Goal: Information Seeking & Learning: Learn about a topic

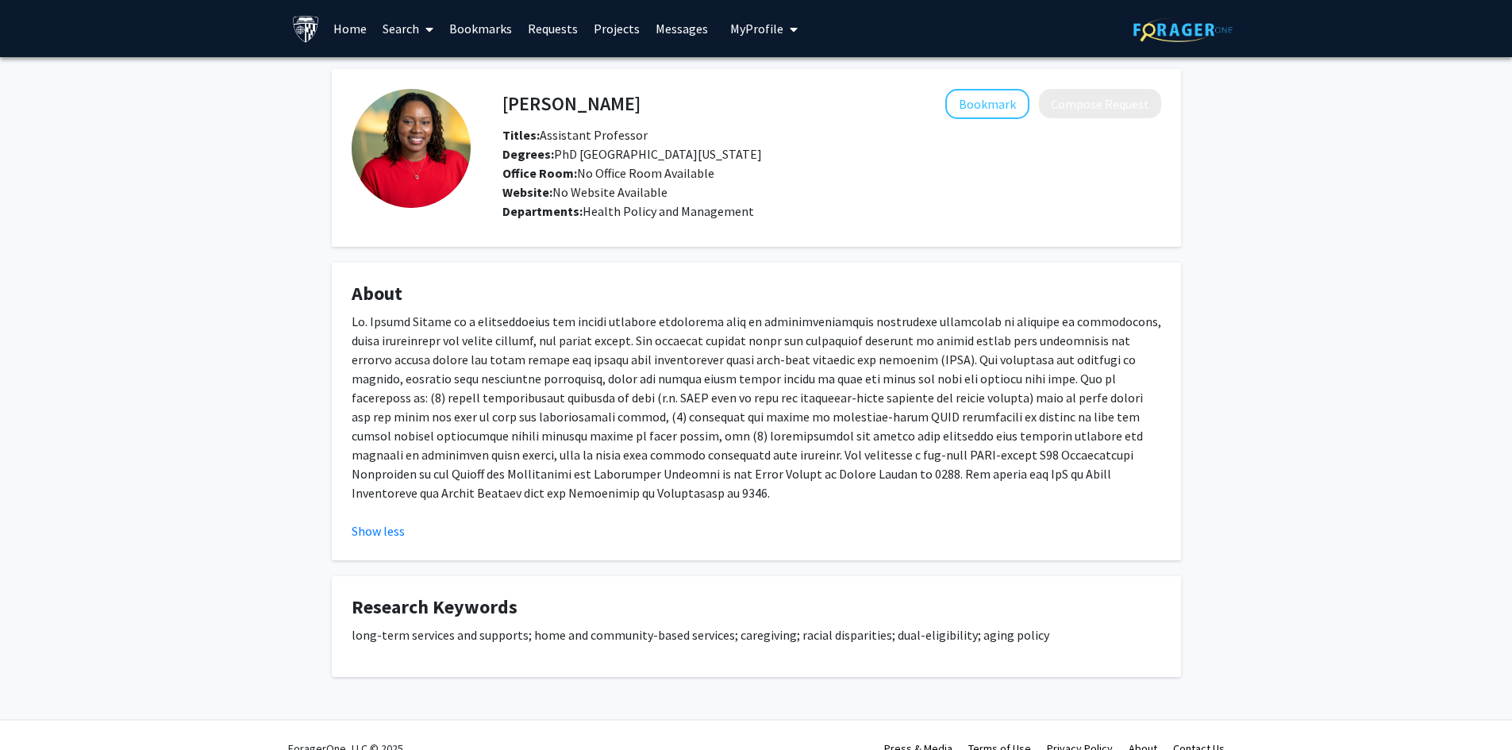
click at [121, 372] on div "Chanee Fabius Bookmark Compose Request Titles: Assistant Professor Degrees: PhD…" at bounding box center [756, 393] width 1512 height 672
click at [764, 34] on span "My Profile" at bounding box center [756, 29] width 53 height 16
click at [455, 32] on link "Bookmarks" at bounding box center [480, 29] width 79 height 56
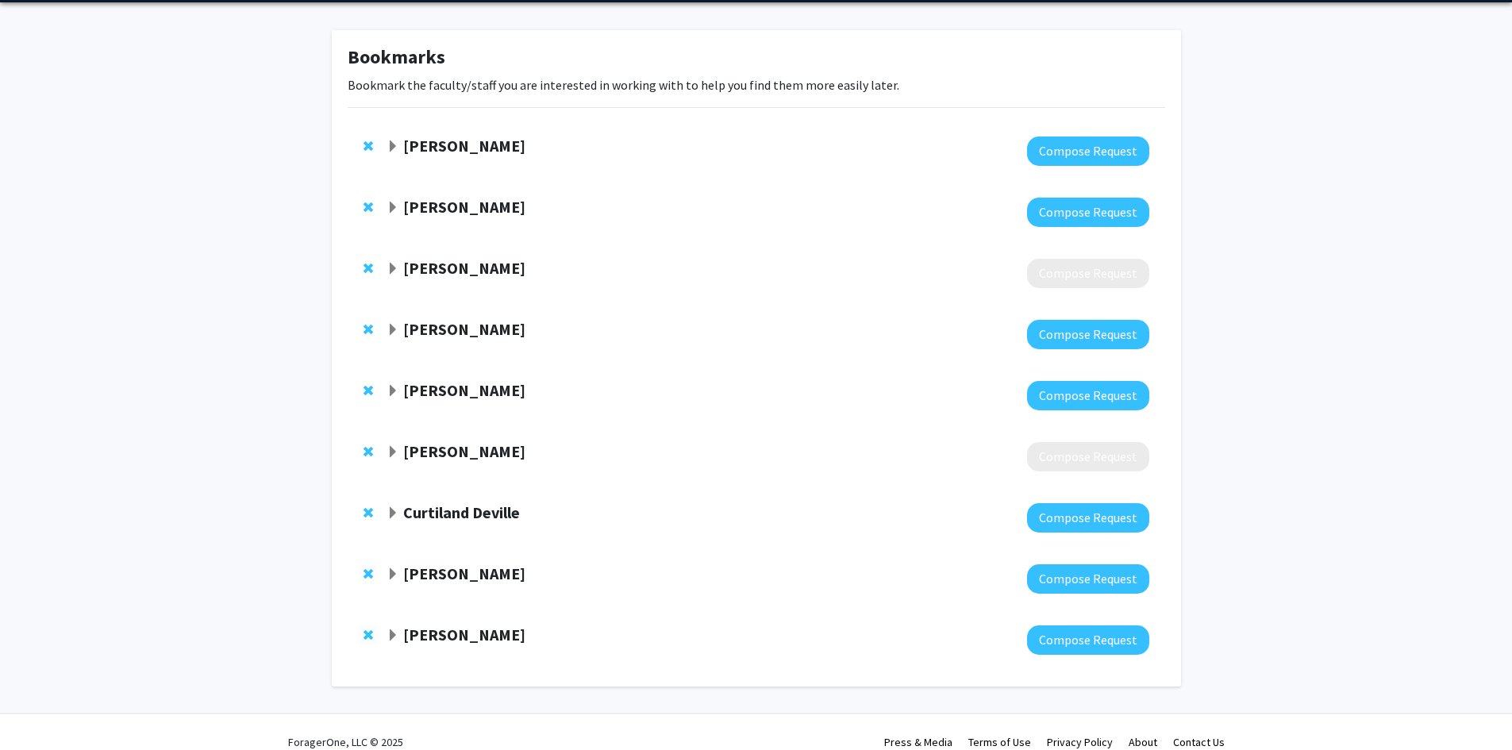
scroll to position [75, 0]
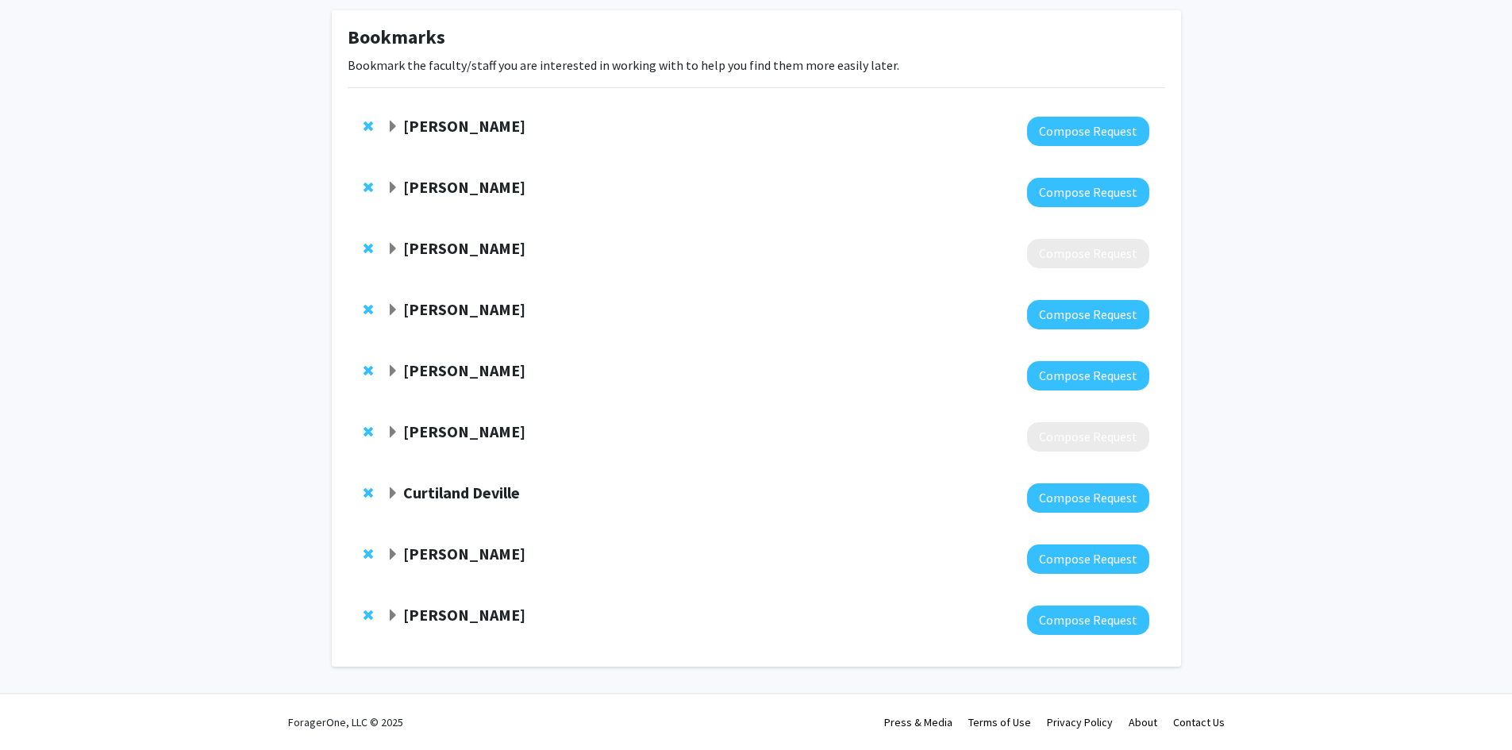
click at [392, 613] on span "Expand Tara Deemyad Bookmark" at bounding box center [393, 616] width 13 height 13
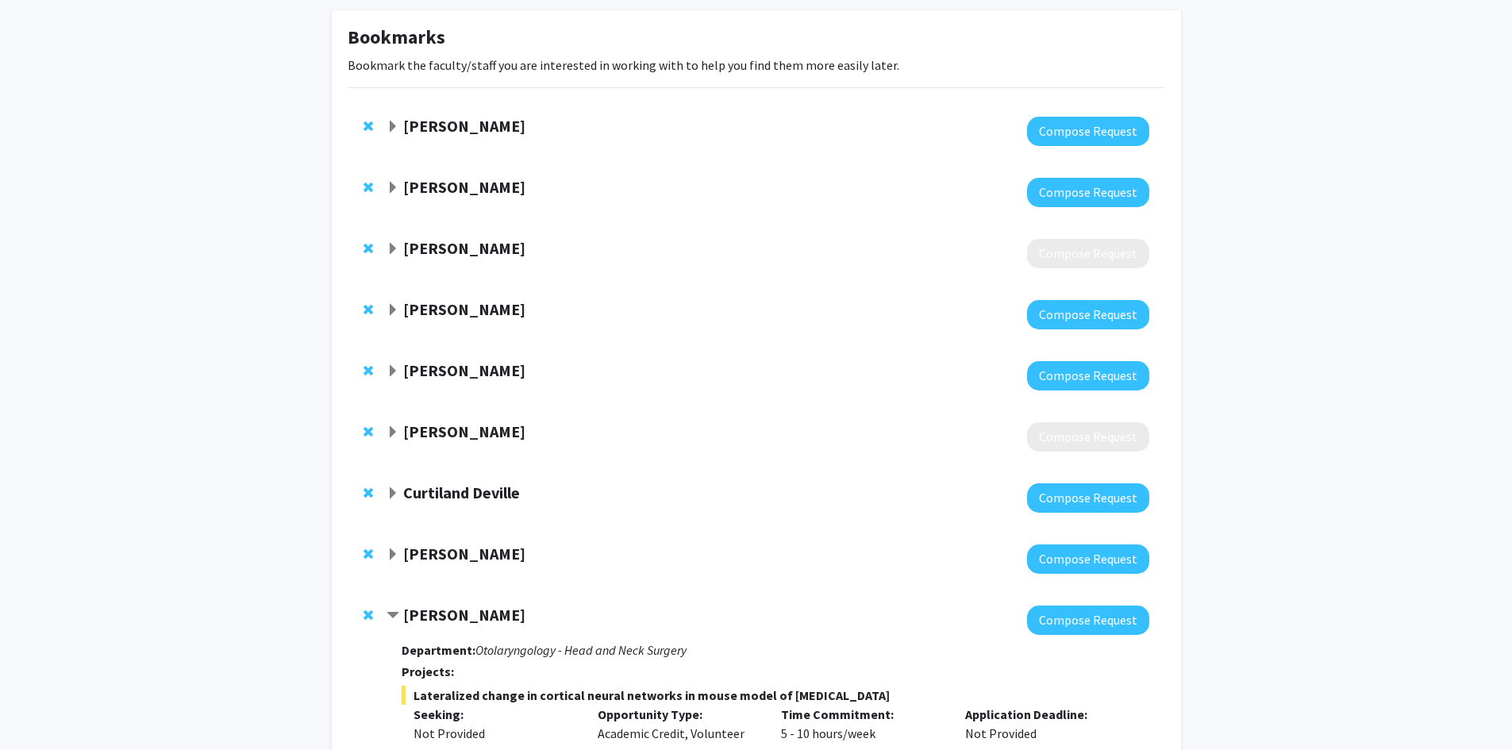
scroll to position [313, 0]
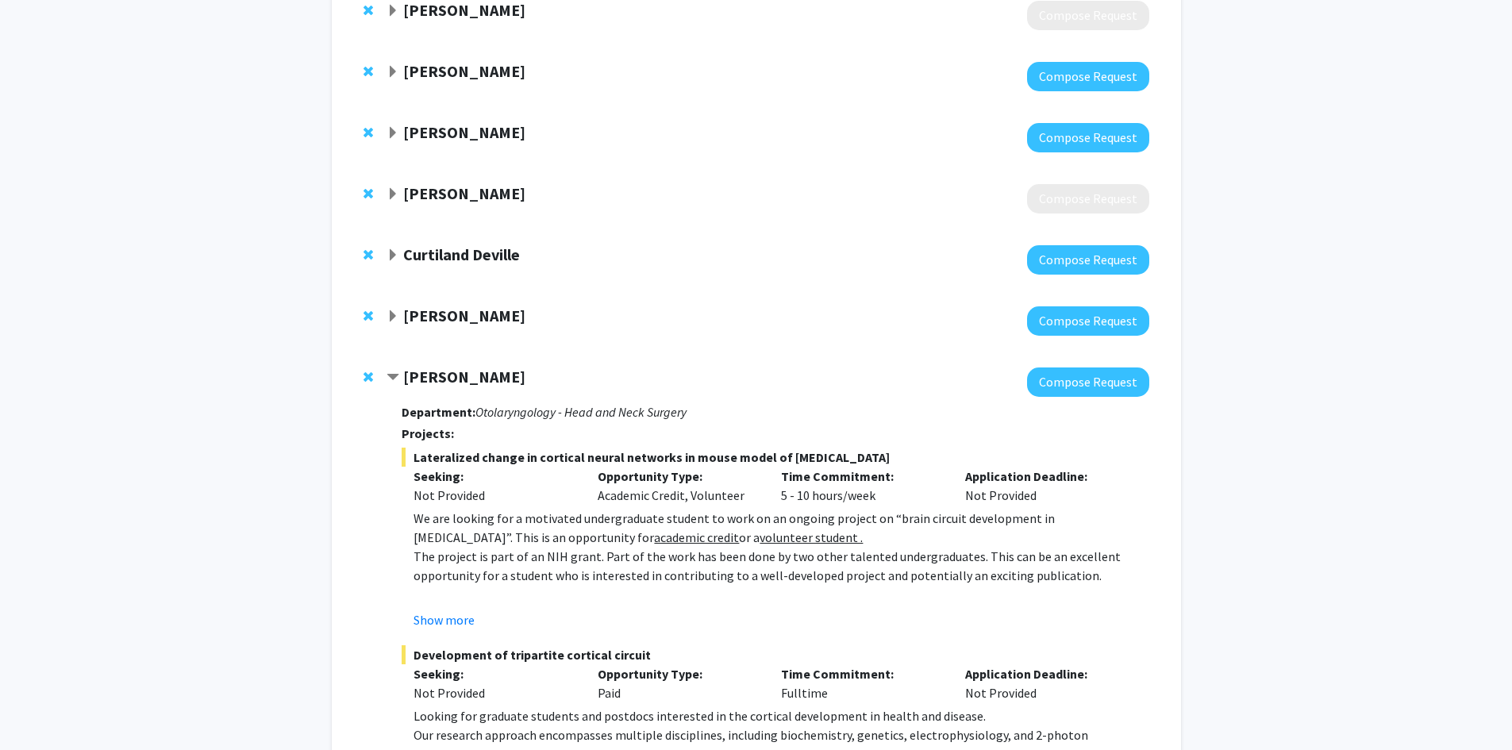
click at [455, 458] on span "Lateralized change in cortical neural networks in mouse model of [MEDICAL_DATA]" at bounding box center [775, 457] width 747 height 19
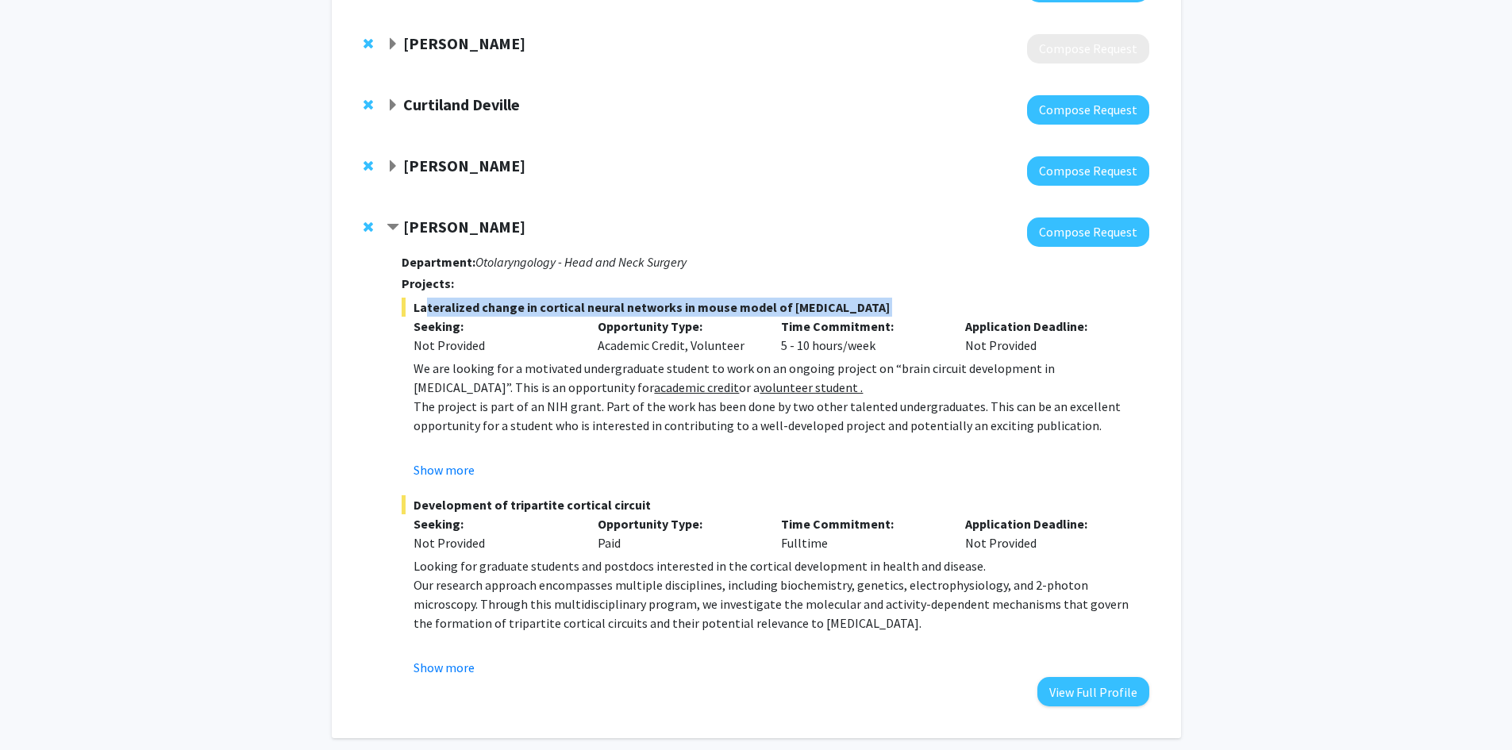
scroll to position [472, 0]
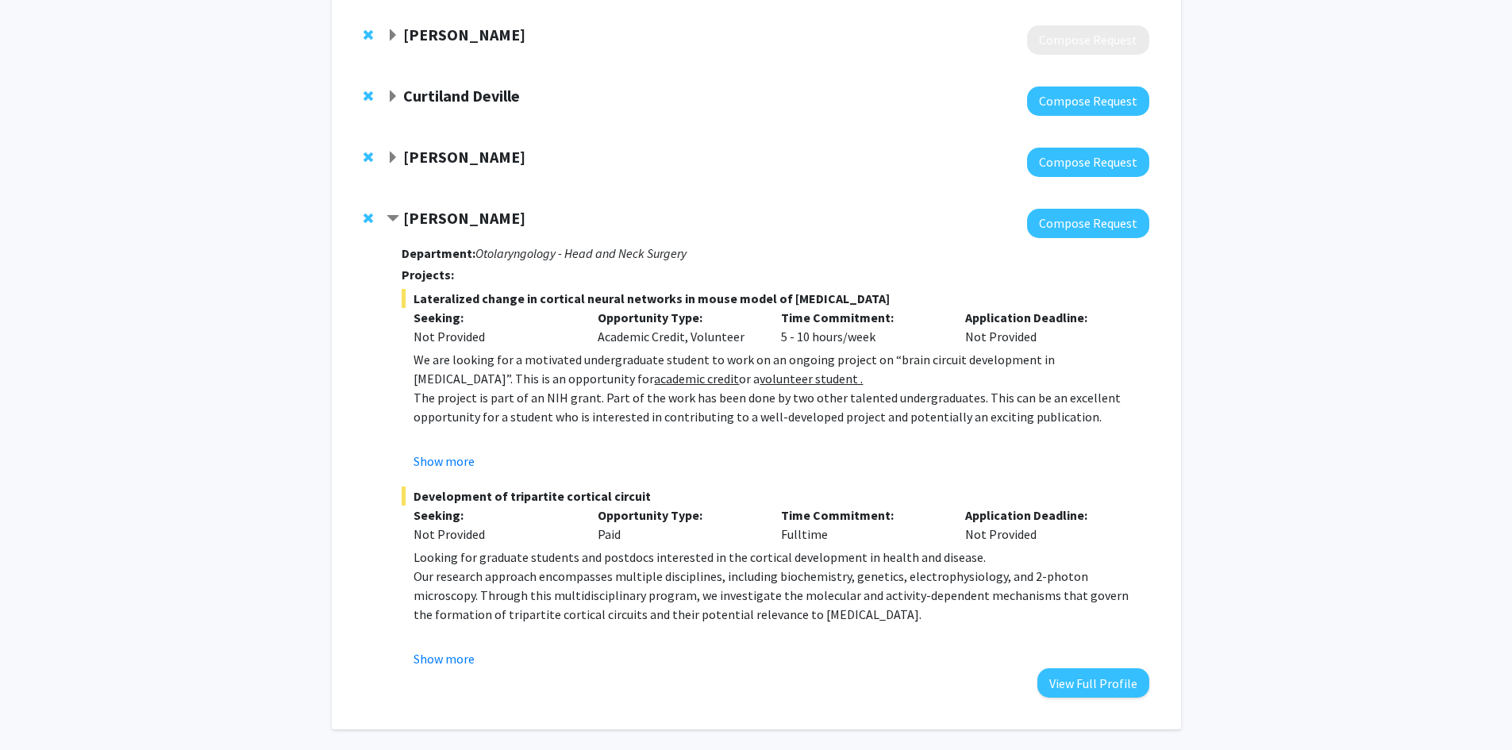
click at [660, 418] on p "The project is part of an NIH grant. Part of the work has been done by two othe…" at bounding box center [781, 407] width 735 height 38
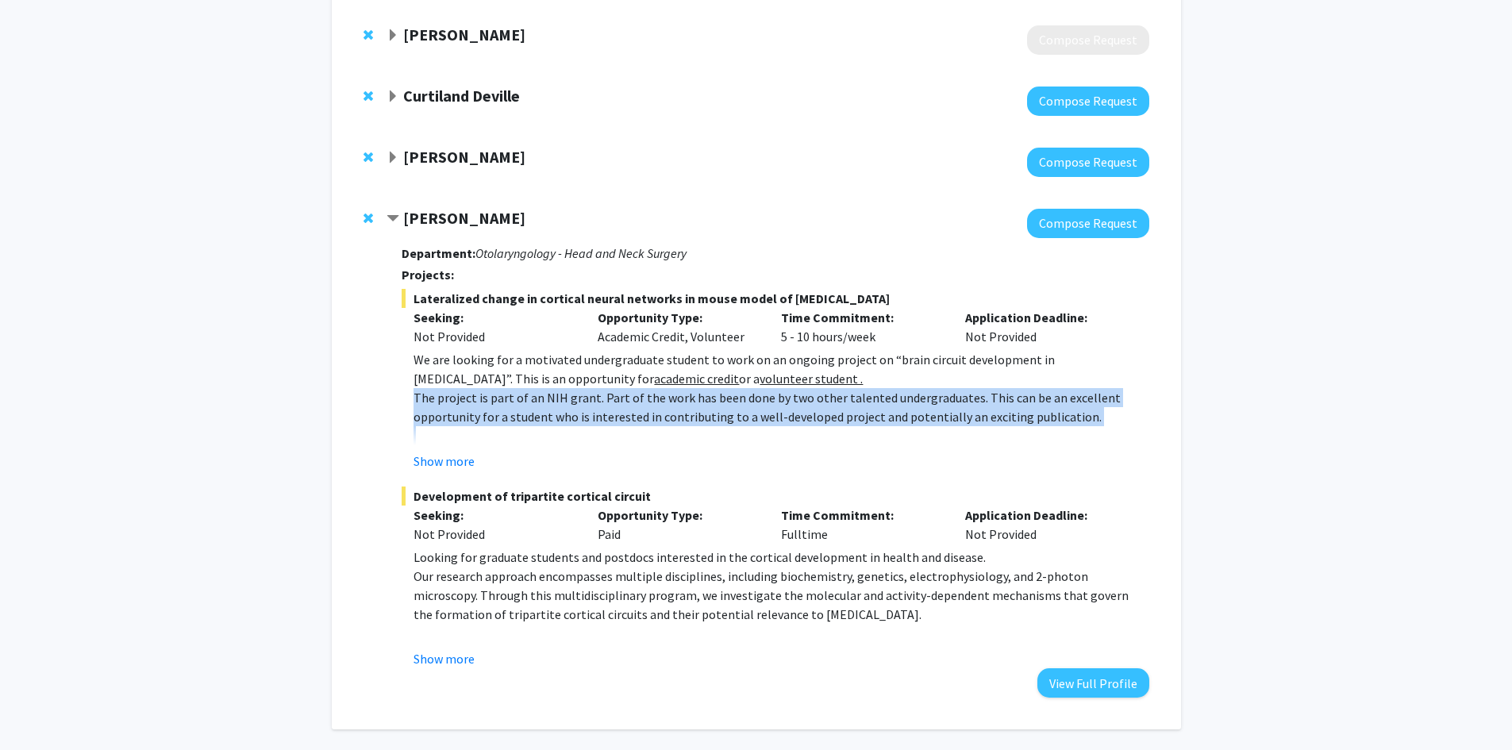
click at [660, 418] on p "The project is part of an NIH grant. Part of the work has been done by two othe…" at bounding box center [781, 407] width 735 height 38
click at [1095, 684] on button "View Full Profile" at bounding box center [1094, 682] width 112 height 29
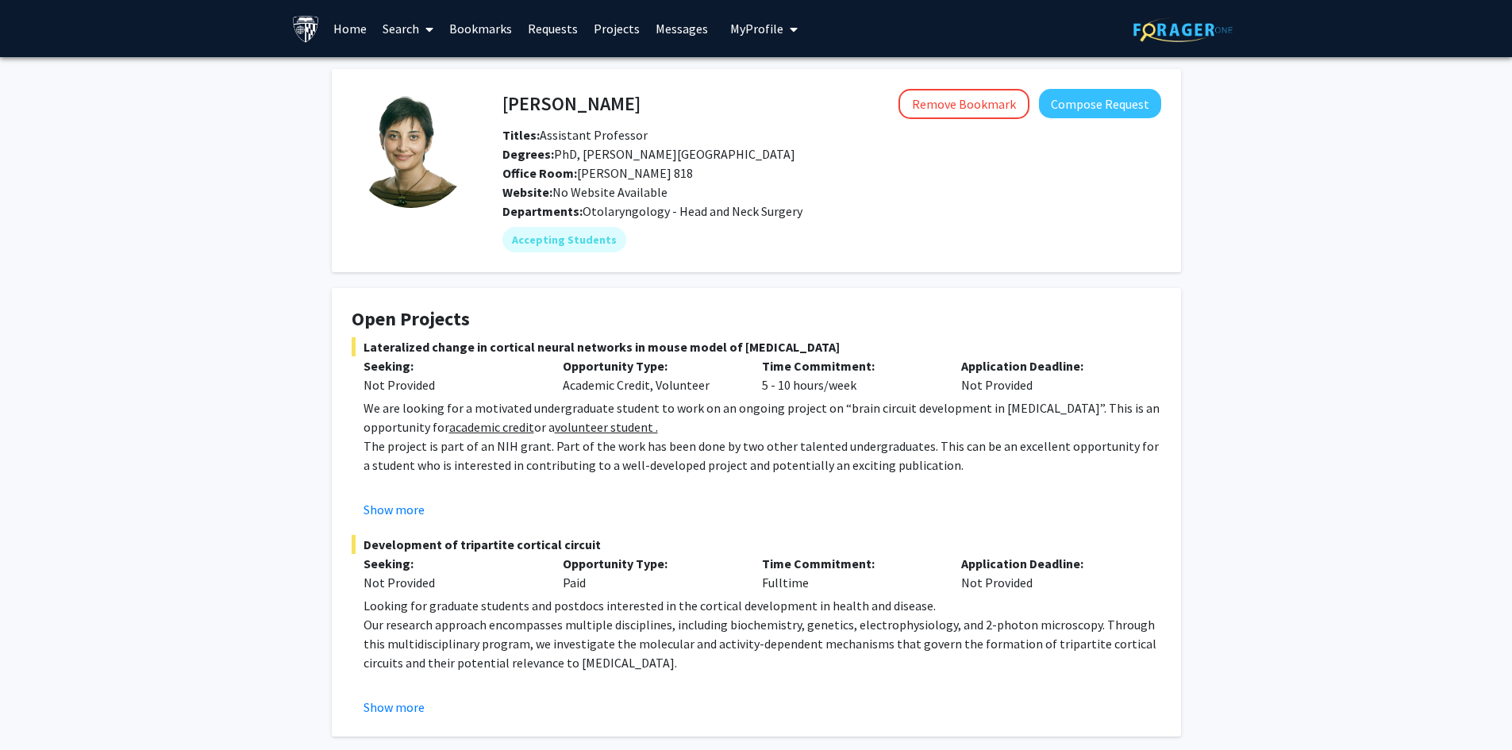
scroll to position [79, 0]
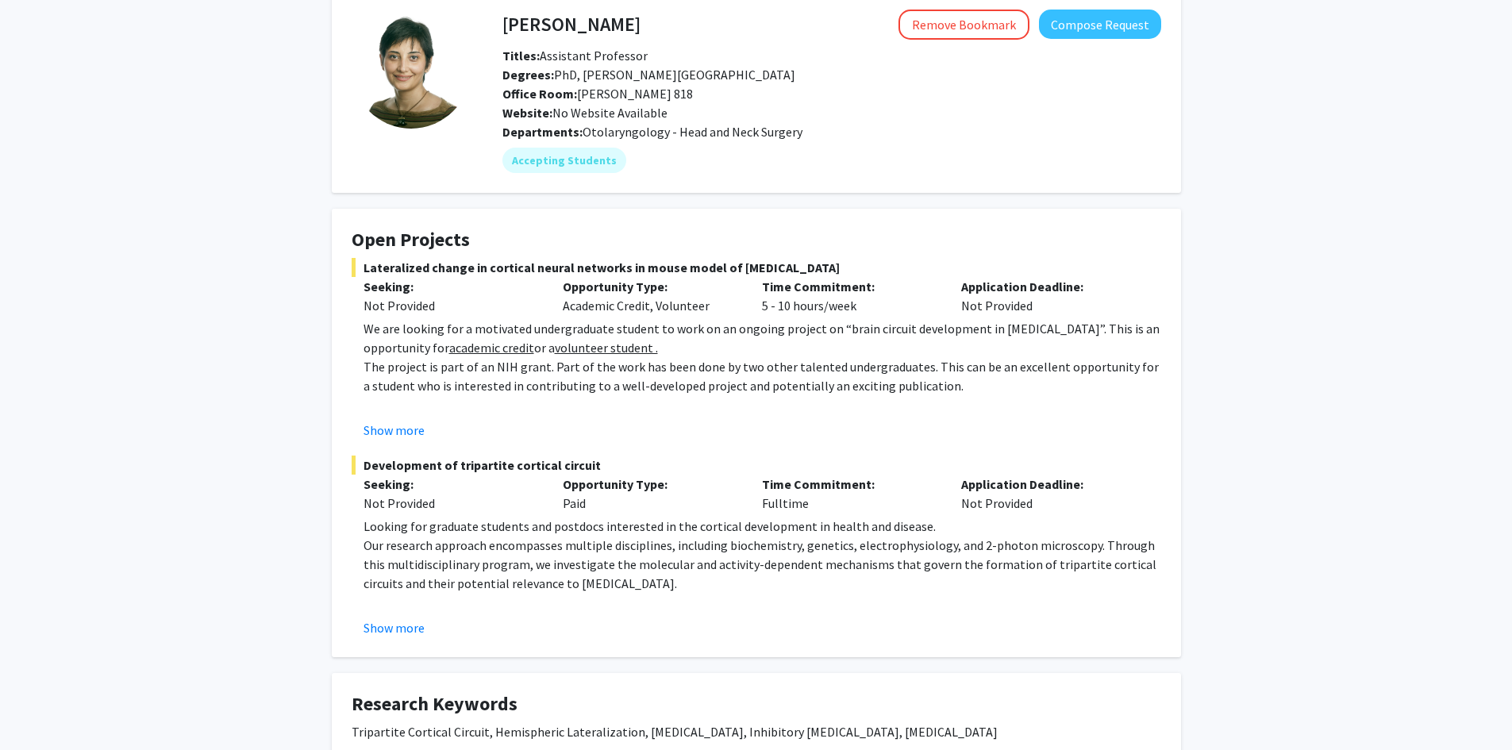
click at [555, 344] on u "volunteer student ." at bounding box center [606, 348] width 103 height 16
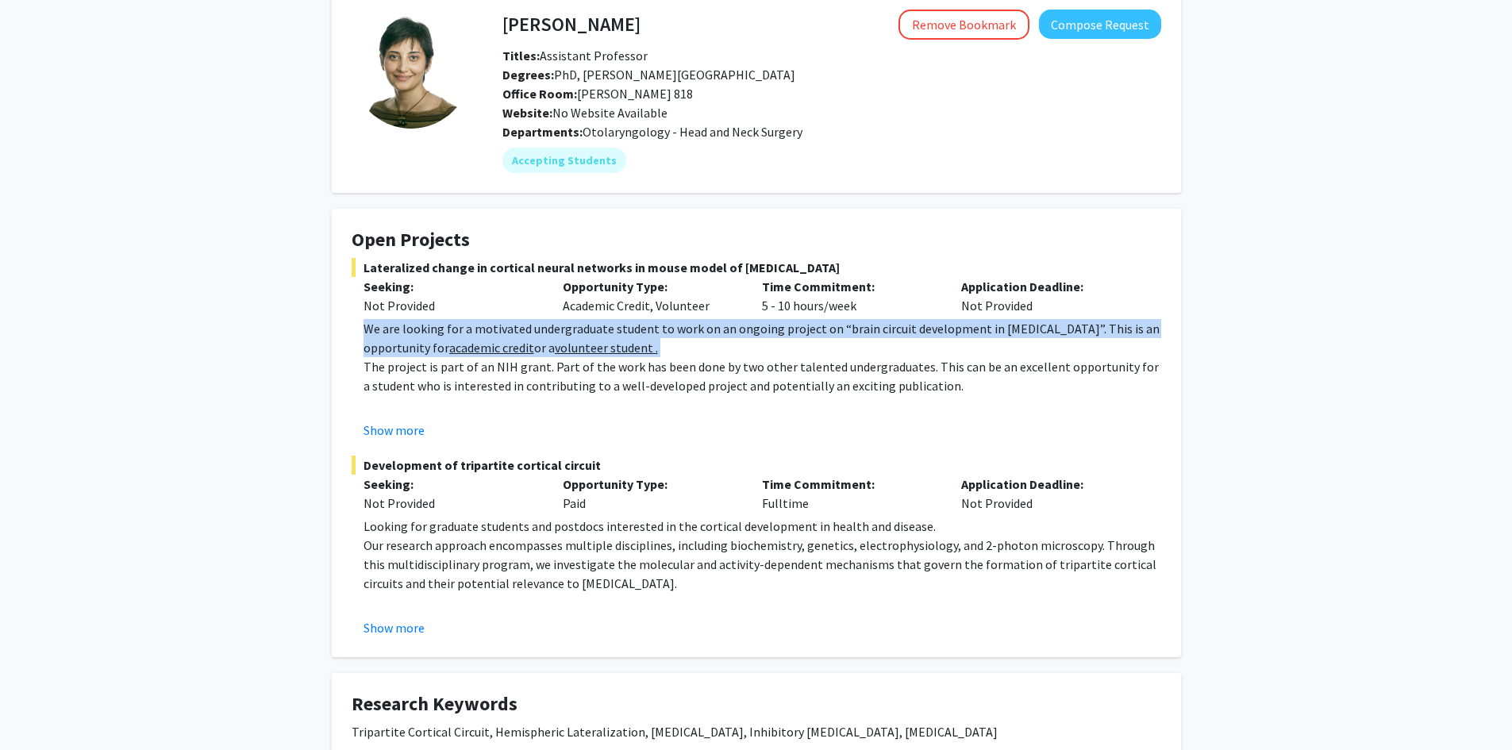
click at [555, 344] on u "volunteer student ." at bounding box center [606, 348] width 103 height 16
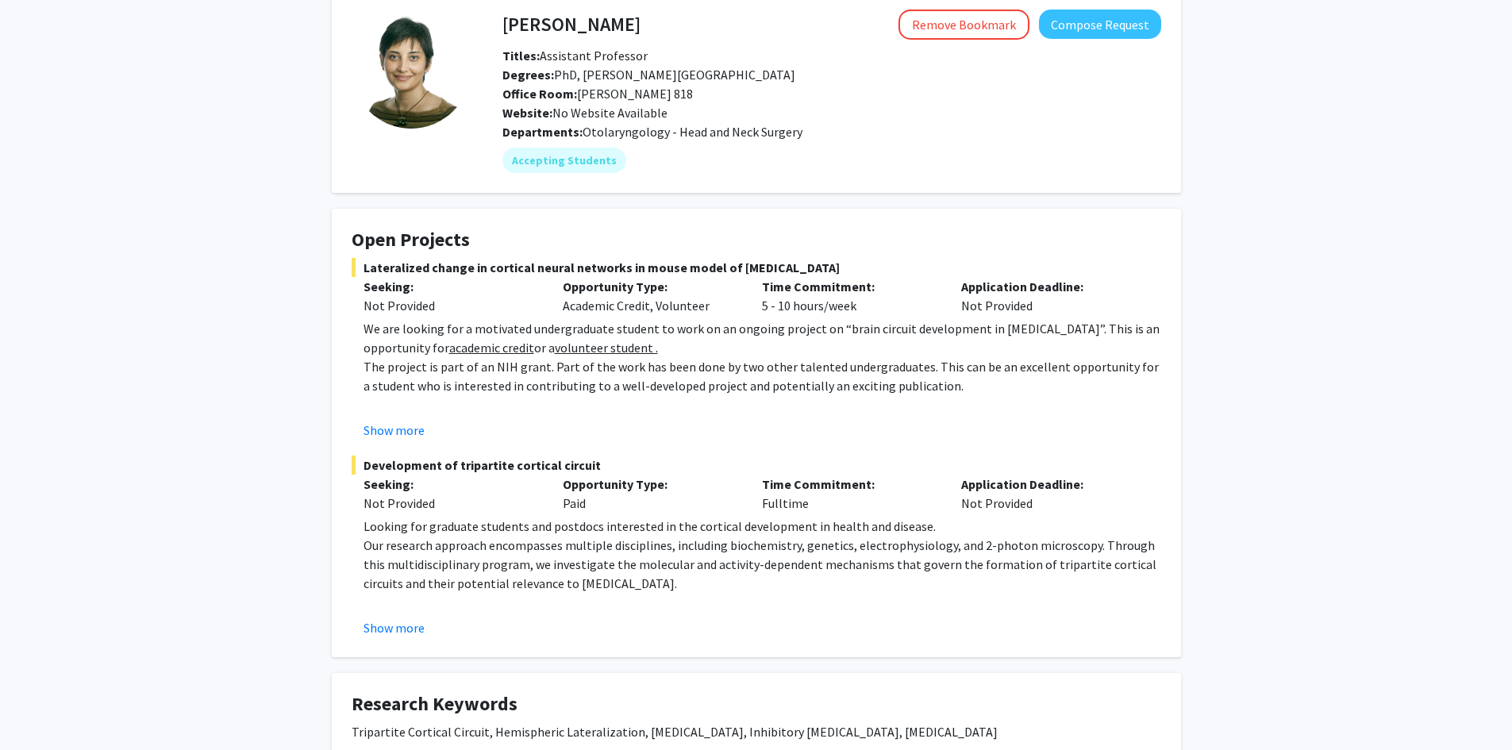
click at [690, 374] on p "The project is part of an NIH grant. Part of the work has been done by two othe…" at bounding box center [763, 376] width 798 height 38
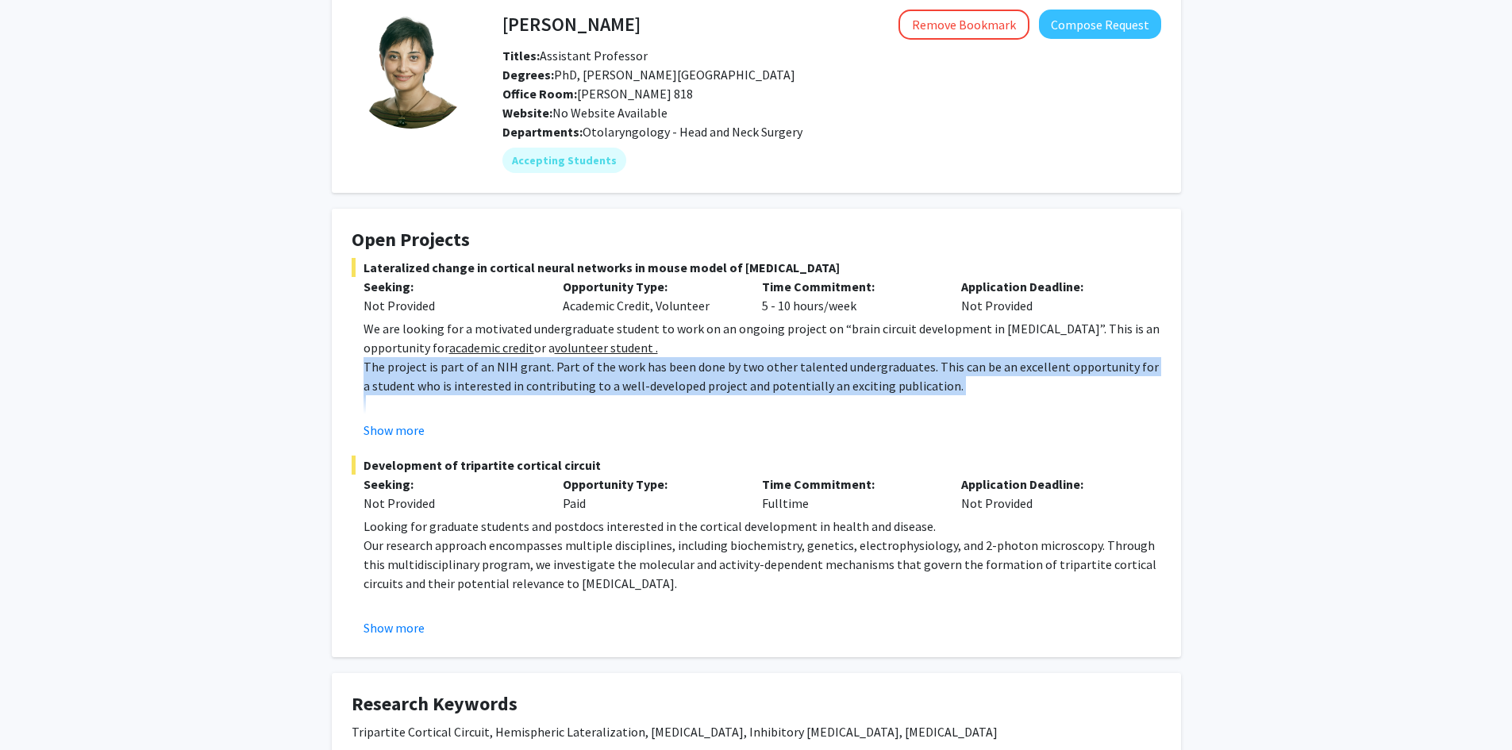
click at [690, 374] on p "The project is part of an NIH grant. Part of the work has been done by two othe…" at bounding box center [763, 376] width 798 height 38
click at [808, 375] on p "The project is part of an NIH grant. Part of the work has been done by two othe…" at bounding box center [763, 376] width 798 height 38
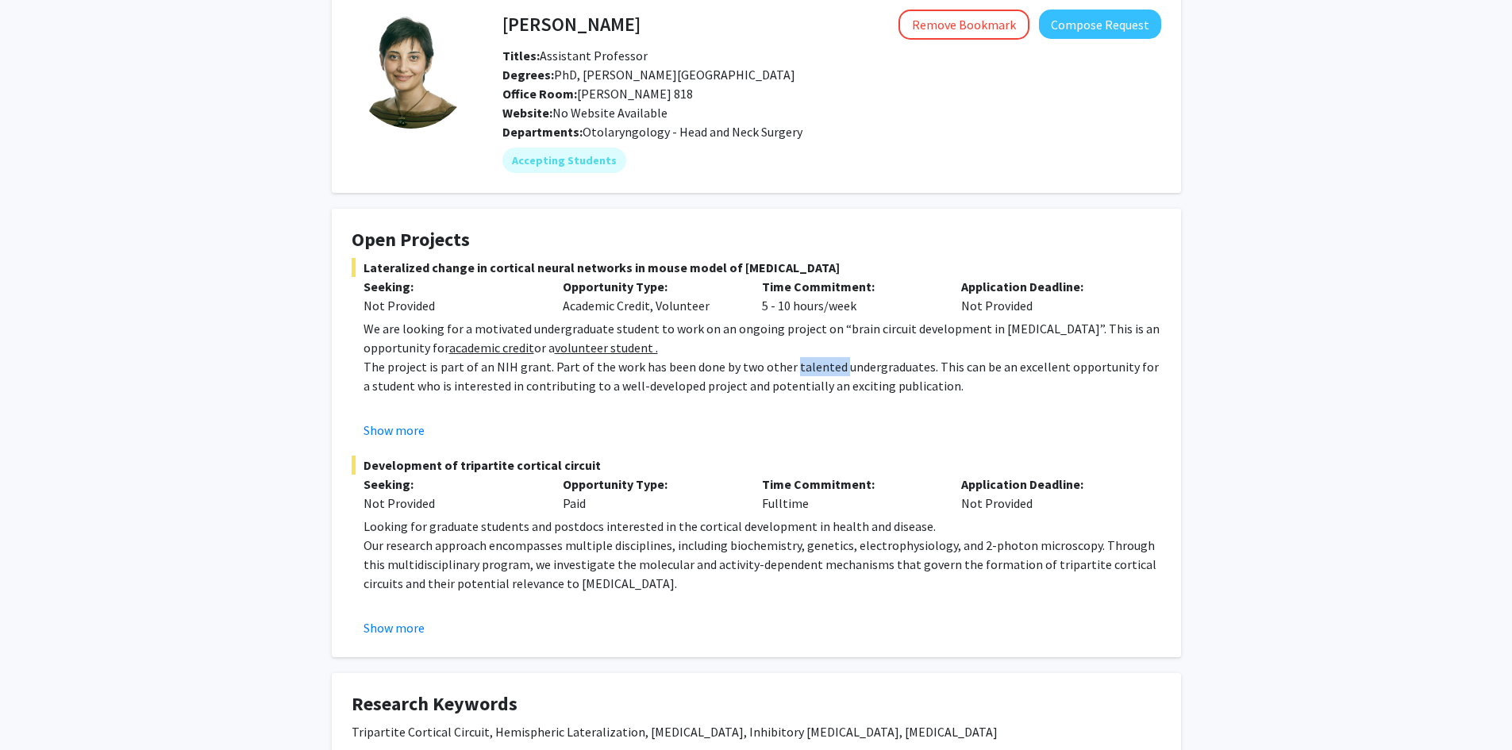
click at [808, 375] on p "The project is part of an NIH grant. Part of the work has been done by two othe…" at bounding box center [763, 376] width 798 height 38
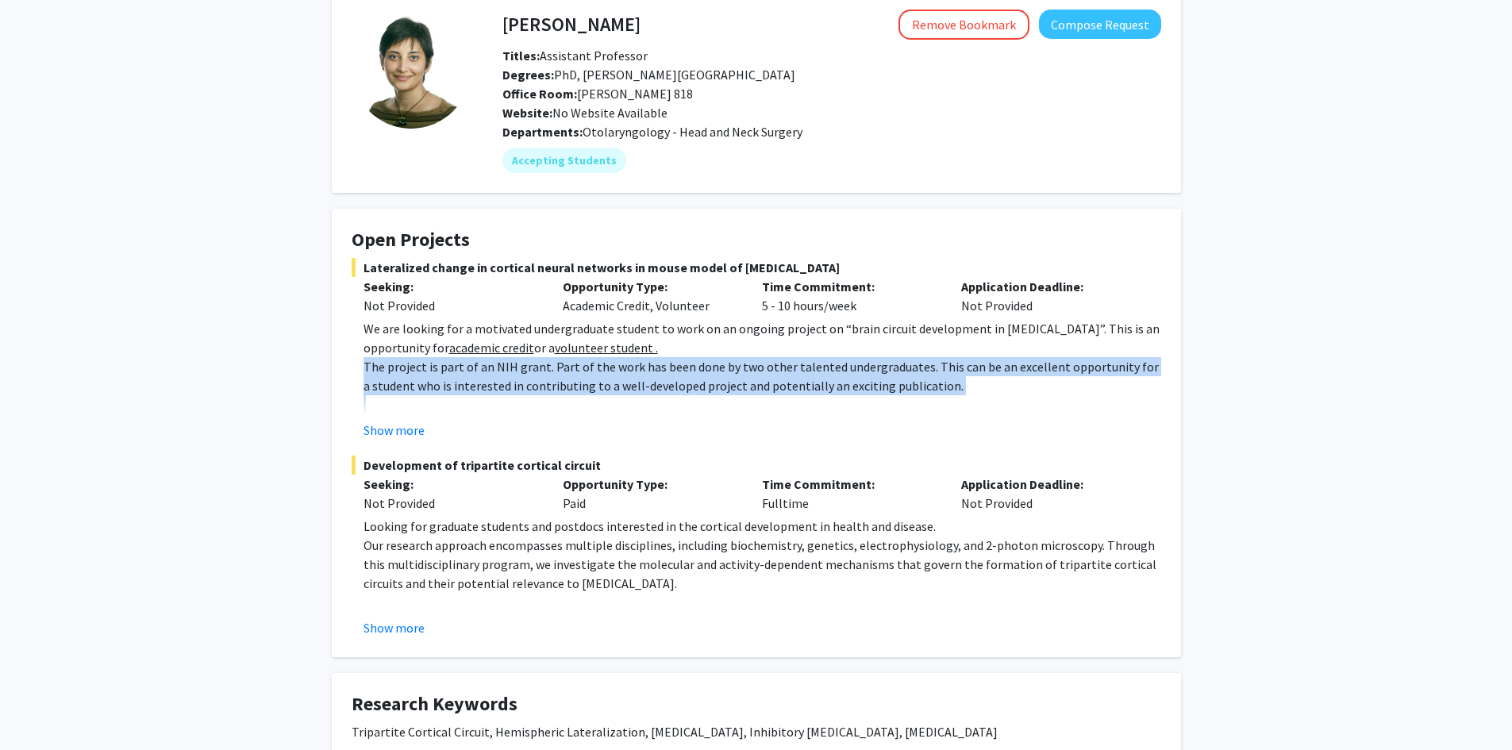
click at [808, 375] on p "The project is part of an NIH grant. Part of the work has been done by two othe…" at bounding box center [763, 376] width 798 height 38
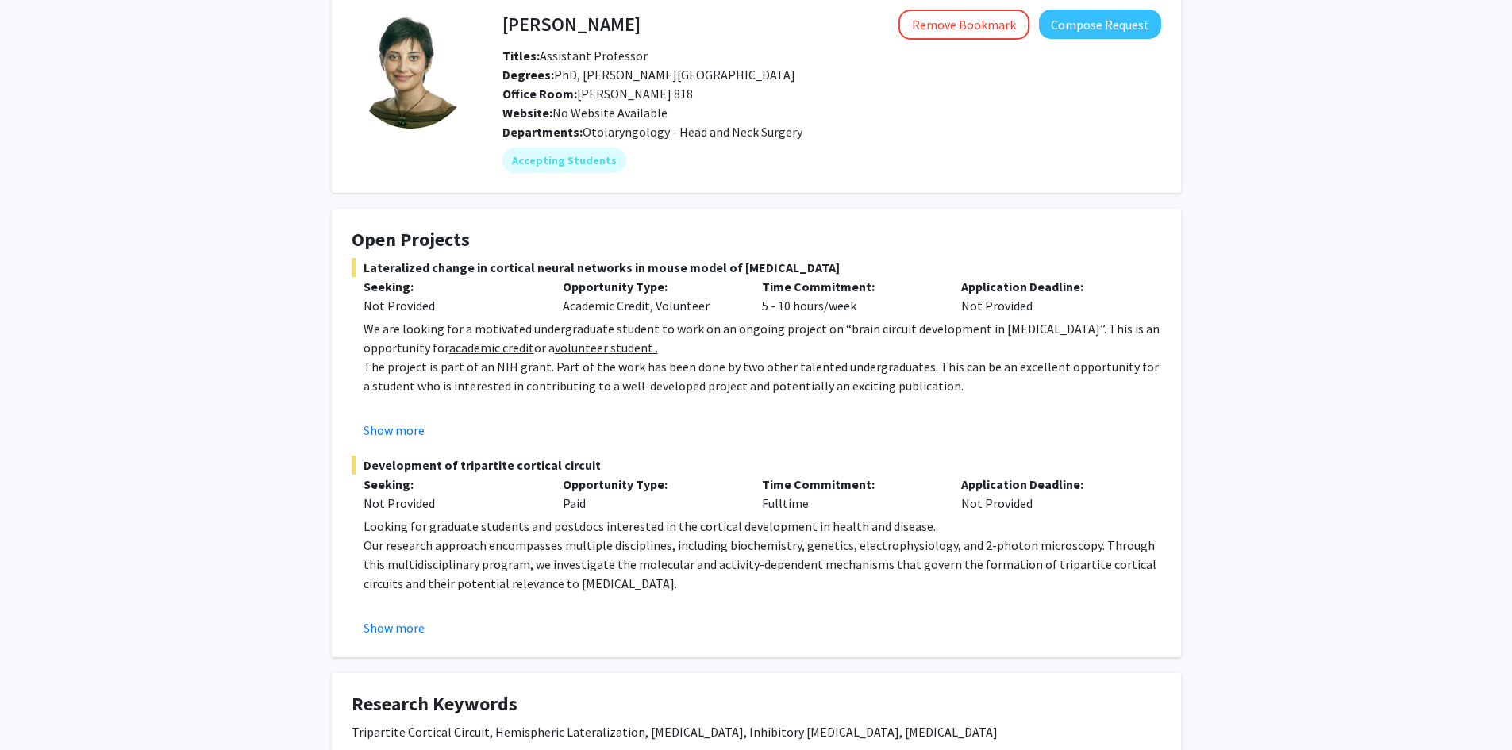
click at [815, 556] on p "Our research approach encompasses multiple disciplines, including biochemistry,…" at bounding box center [763, 564] width 798 height 57
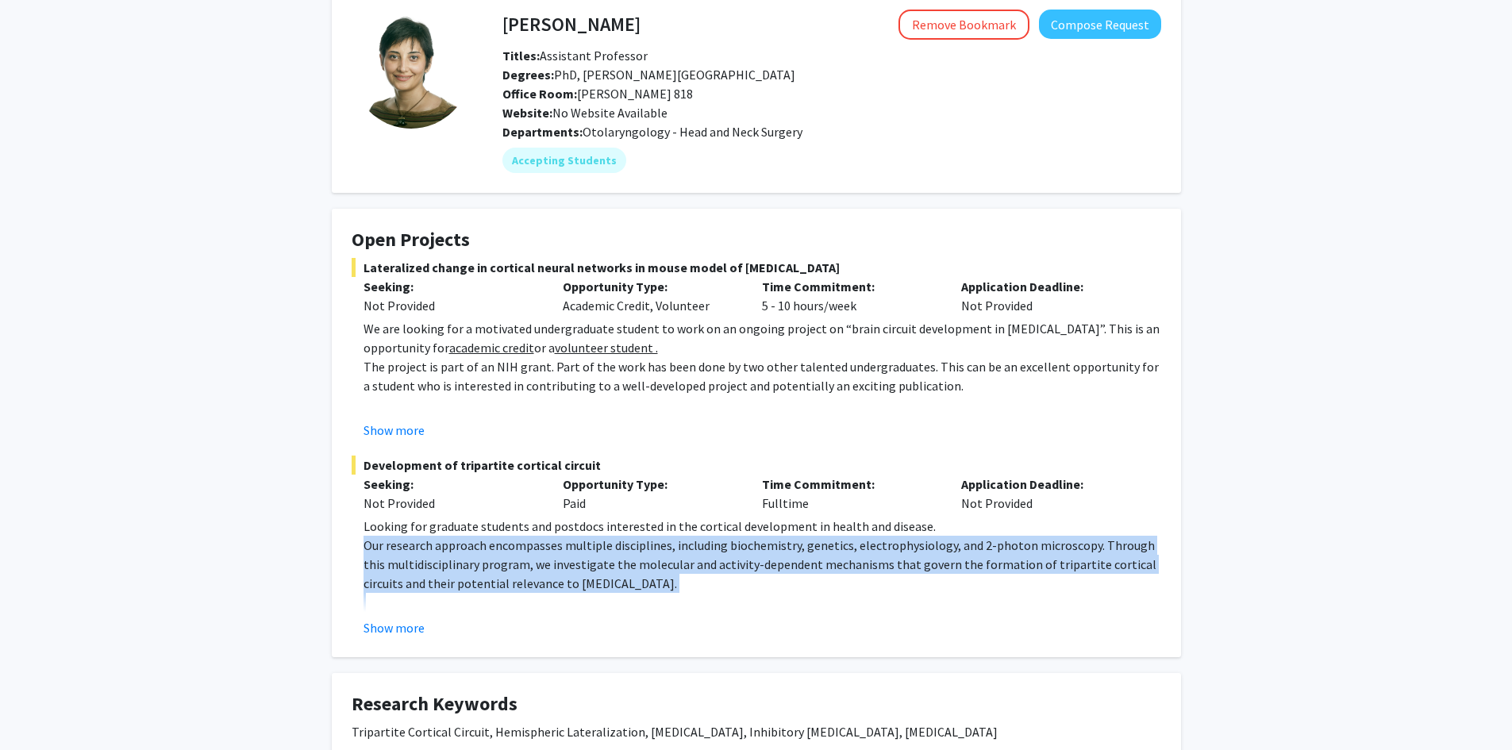
click at [815, 556] on p "Our research approach encompasses multiple disciplines, including biochemistry,…" at bounding box center [763, 564] width 798 height 57
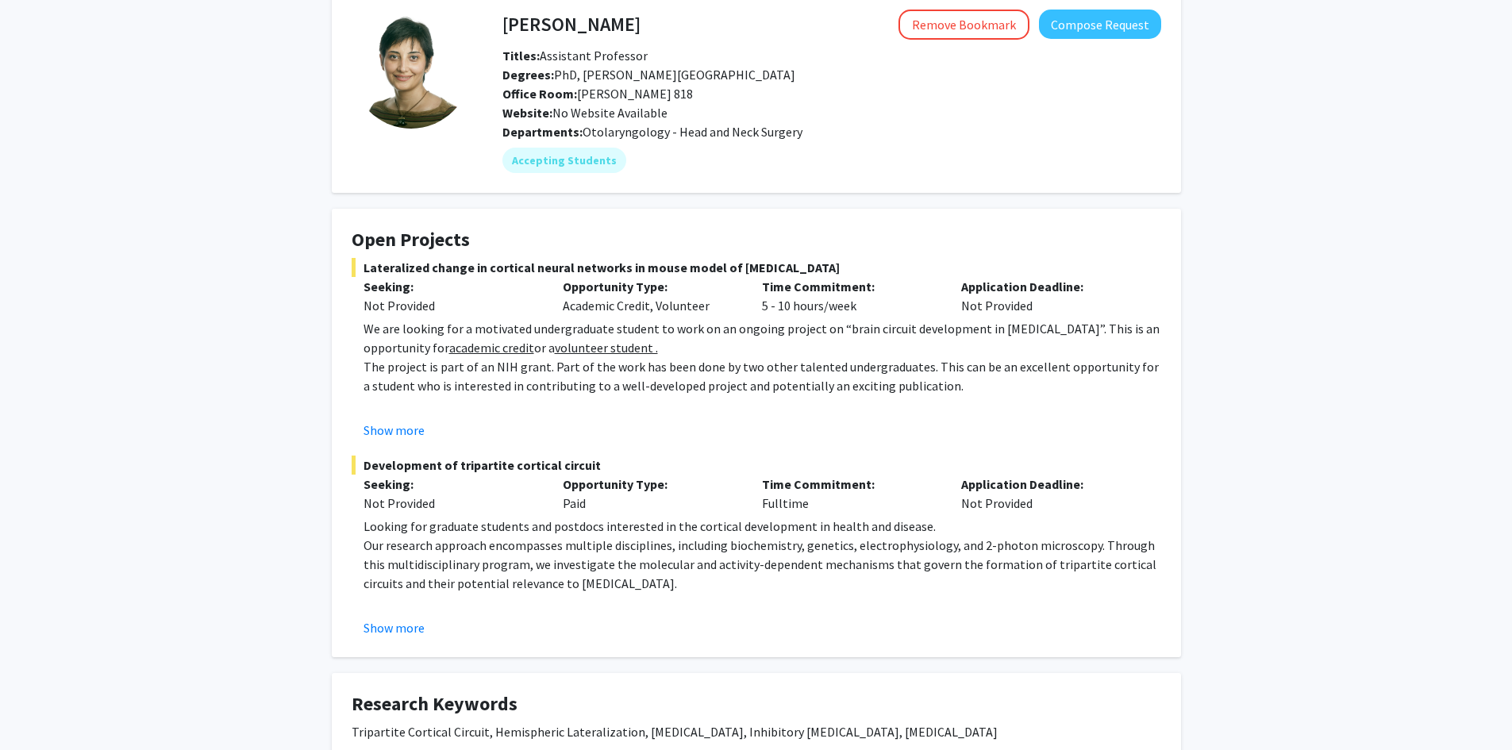
click at [720, 423] on div "Show more" at bounding box center [763, 430] width 798 height 19
click at [381, 429] on button "Show more" at bounding box center [394, 430] width 61 height 19
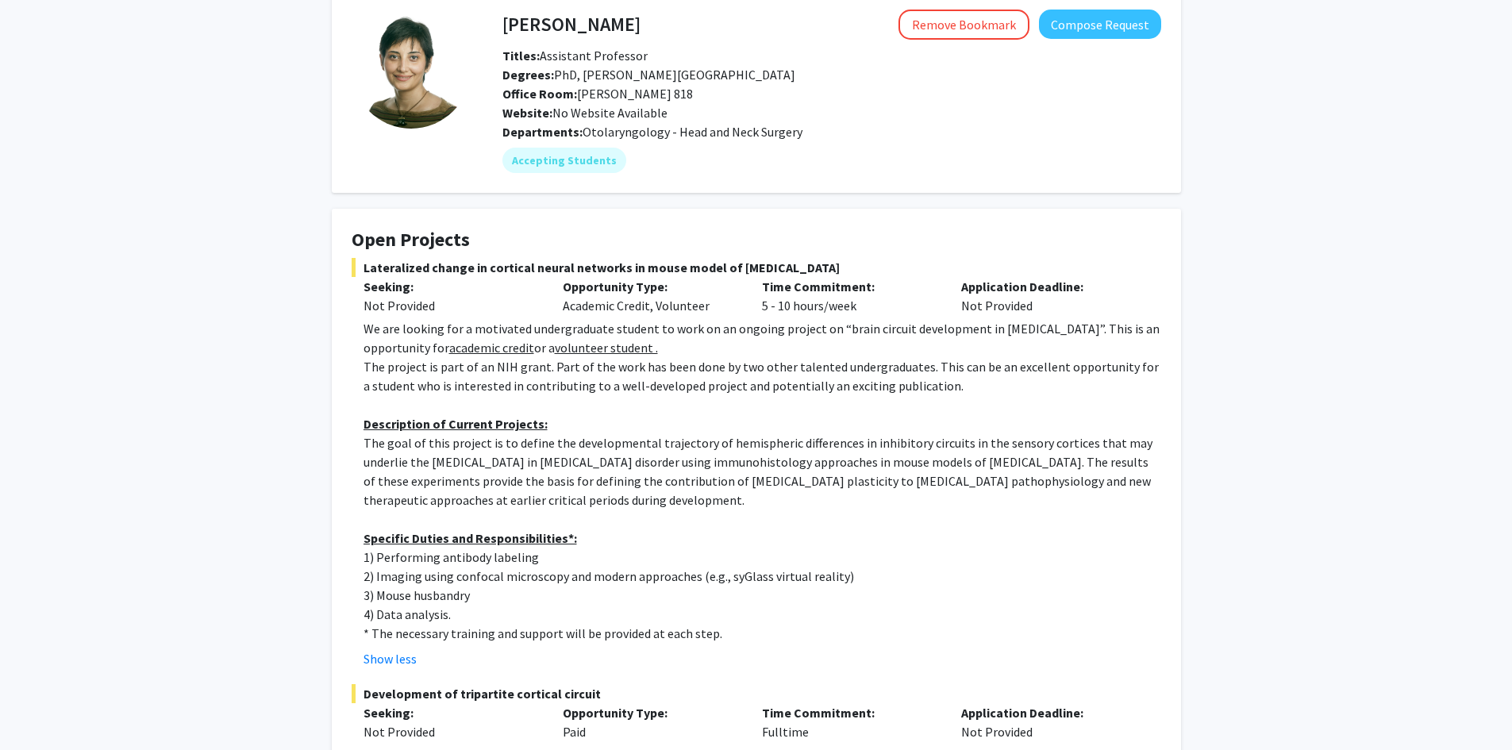
click at [652, 381] on p "The project is part of an NIH grant. Part of the work has been done by two othe…" at bounding box center [763, 376] width 798 height 38
click at [577, 450] on p "The goal of this project is to define the developmental trajectory of hemispher…" at bounding box center [763, 471] width 798 height 76
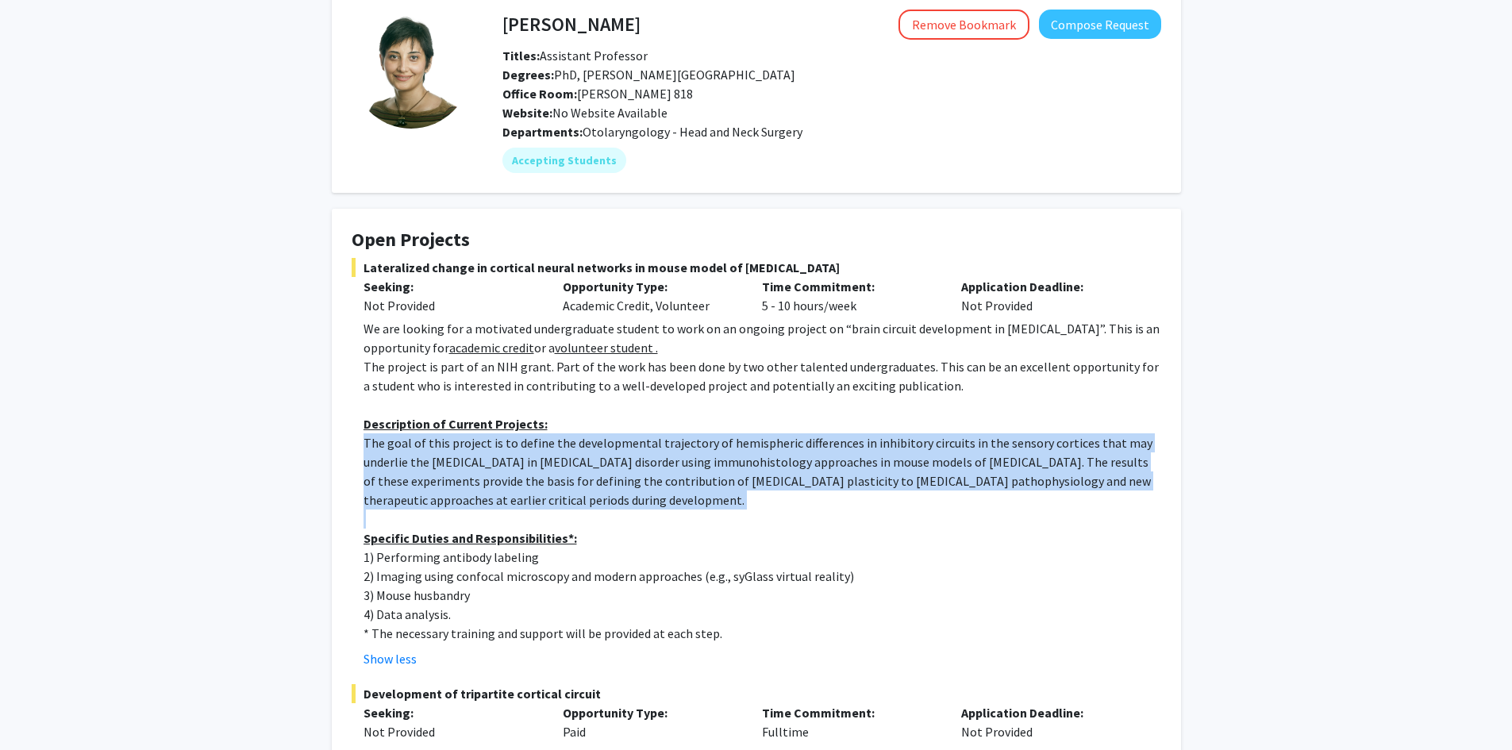
click at [577, 450] on p "The goal of this project is to define the developmental trajectory of hemispher…" at bounding box center [763, 471] width 798 height 76
click at [911, 470] on p "The goal of this project is to define the developmental trajectory of hemispher…" at bounding box center [763, 471] width 798 height 76
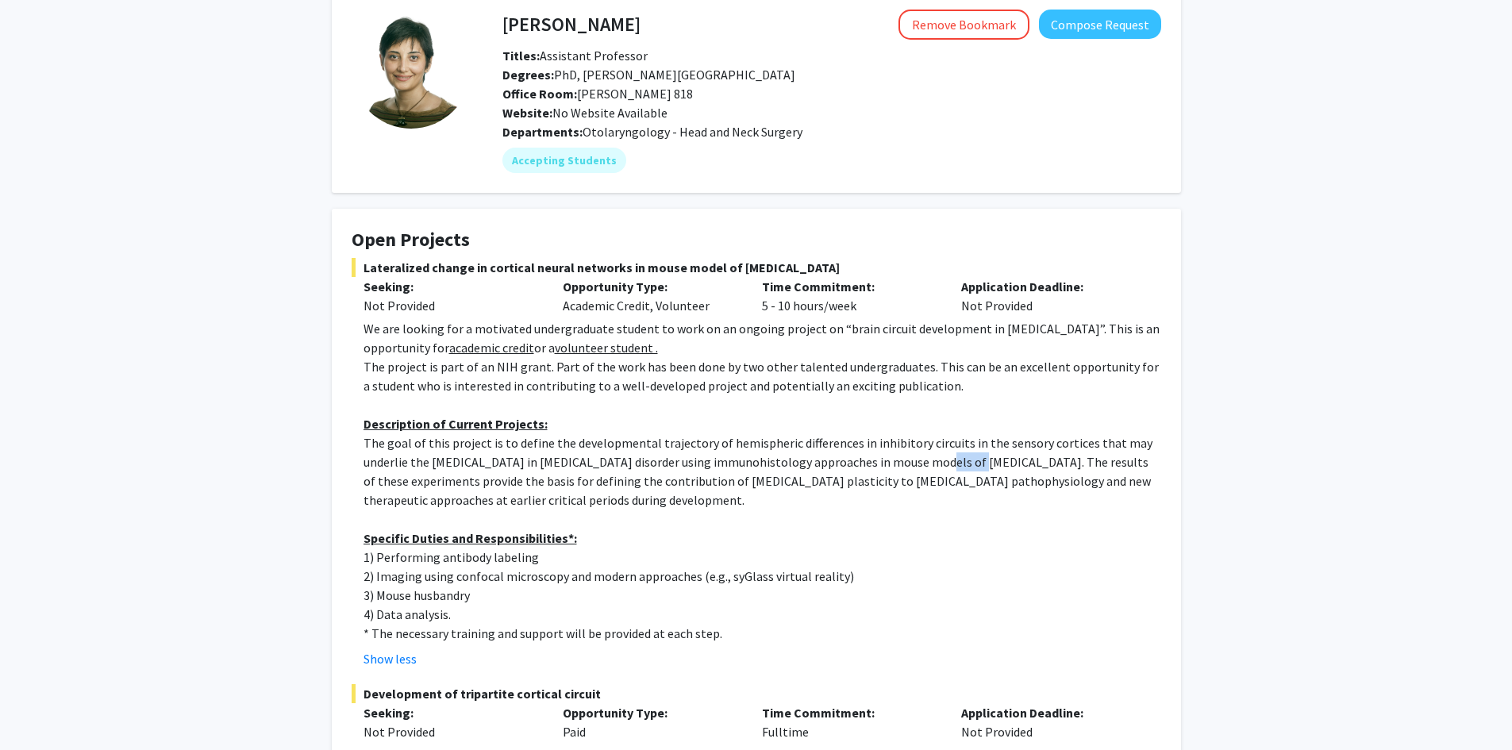
click at [911, 470] on p "The goal of this project is to define the developmental trajectory of hemispher…" at bounding box center [763, 471] width 798 height 76
click at [503, 483] on p "The goal of this project is to define the developmental trajectory of hemispher…" at bounding box center [763, 471] width 798 height 76
click at [507, 563] on p "1) Performing antibody labeling" at bounding box center [763, 557] width 798 height 19
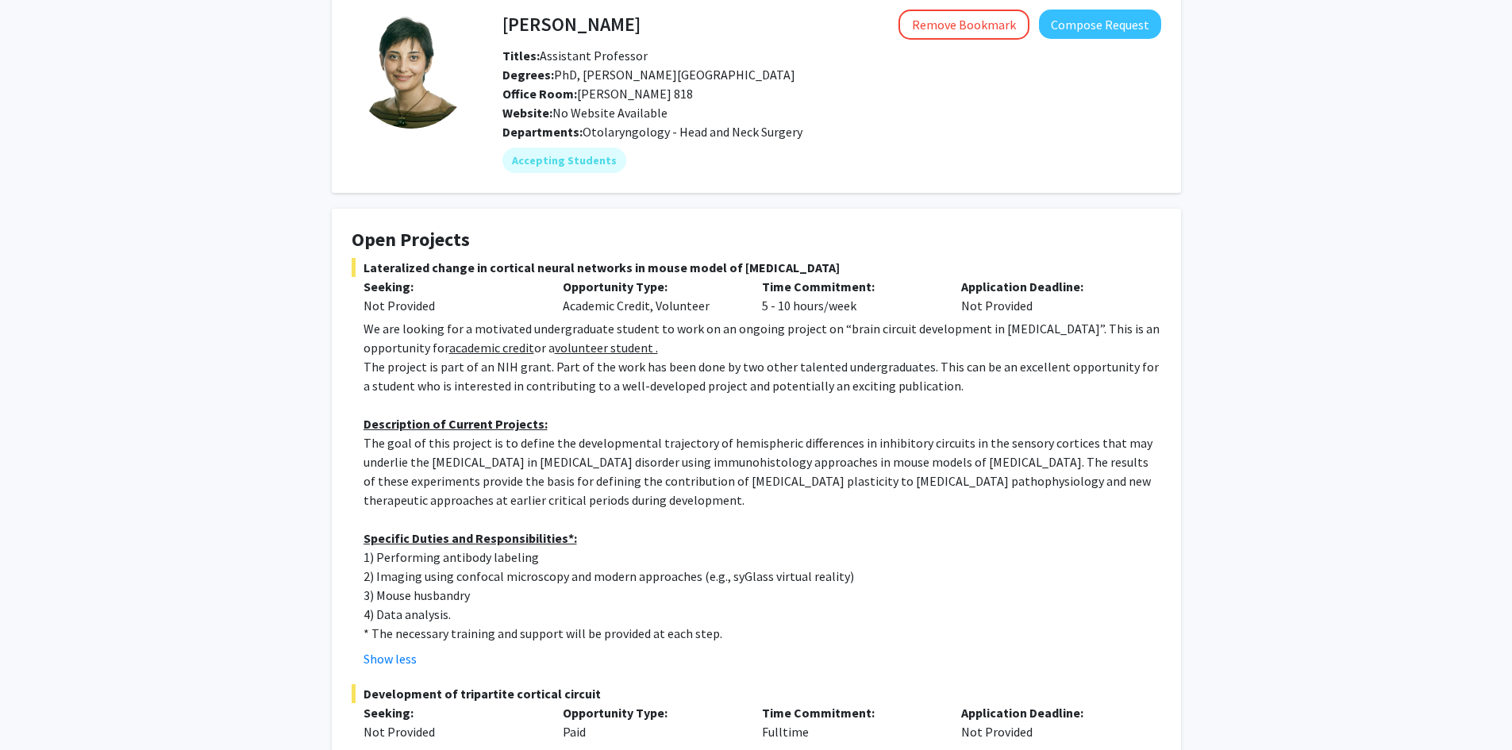
click at [601, 592] on p "3) Mouse husbandry" at bounding box center [763, 595] width 798 height 19
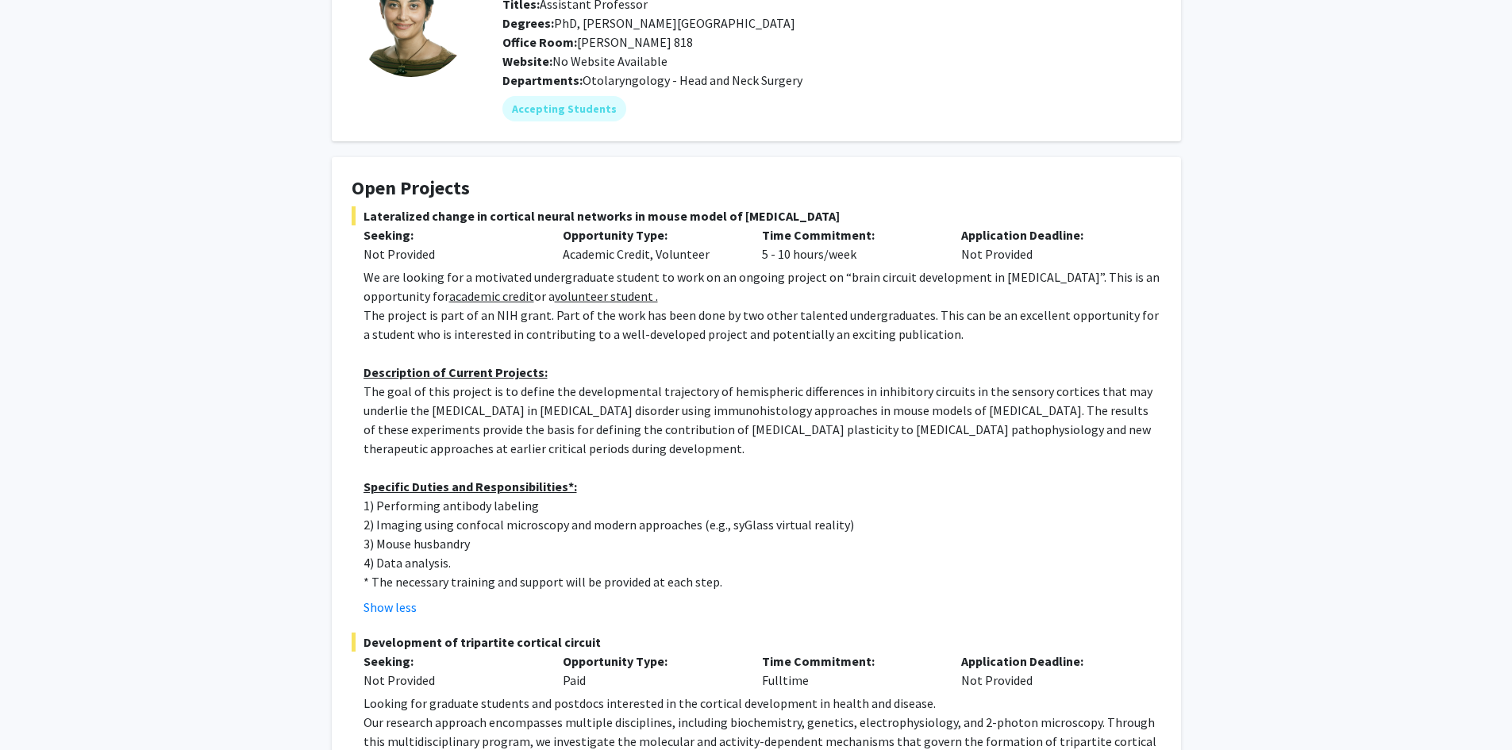
scroll to position [159, 0]
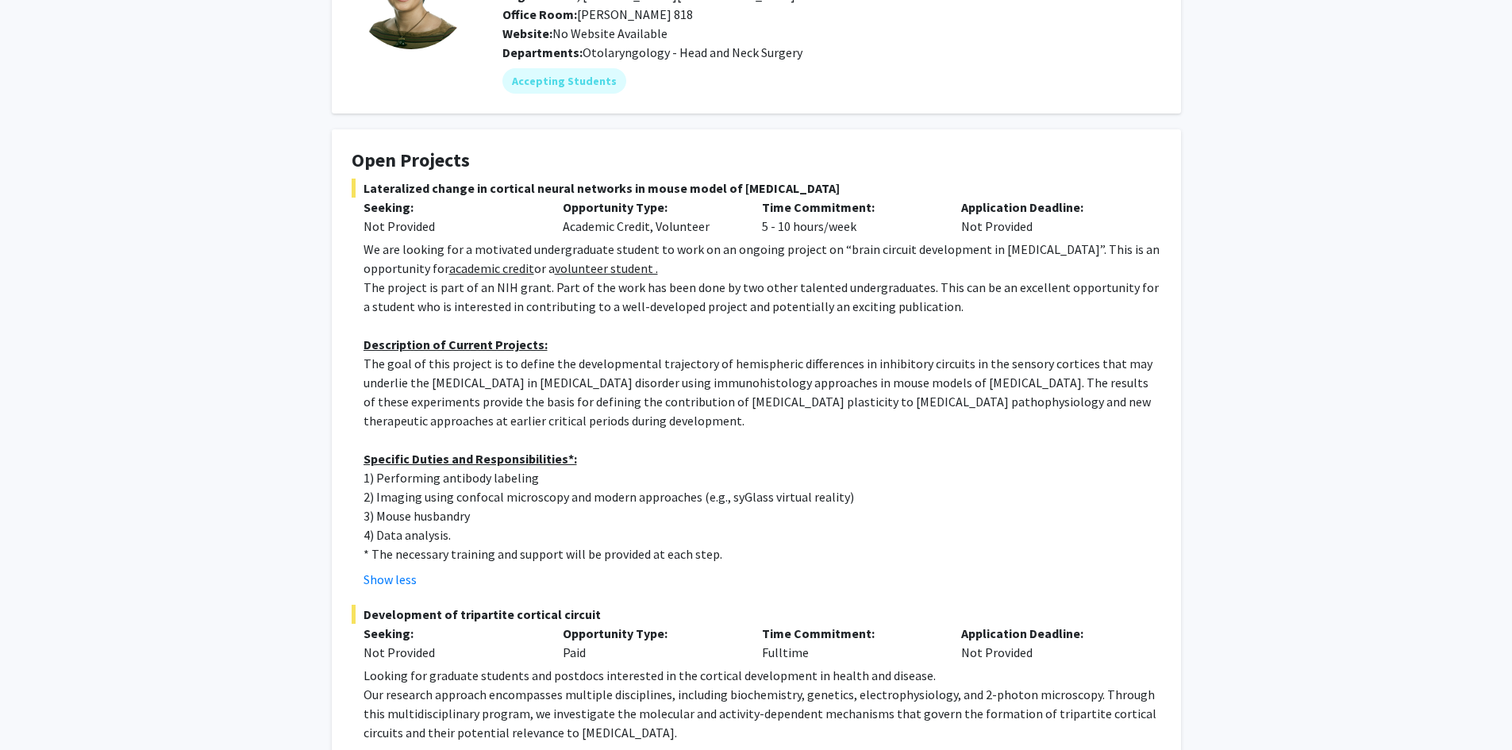
click at [641, 564] on fg-read-more "We are looking for a motivated undergraduate student to work on an ongoing proj…" at bounding box center [757, 414] width 810 height 349
click at [649, 559] on p "* The necessary training and support will be provided at each step." at bounding box center [763, 554] width 798 height 19
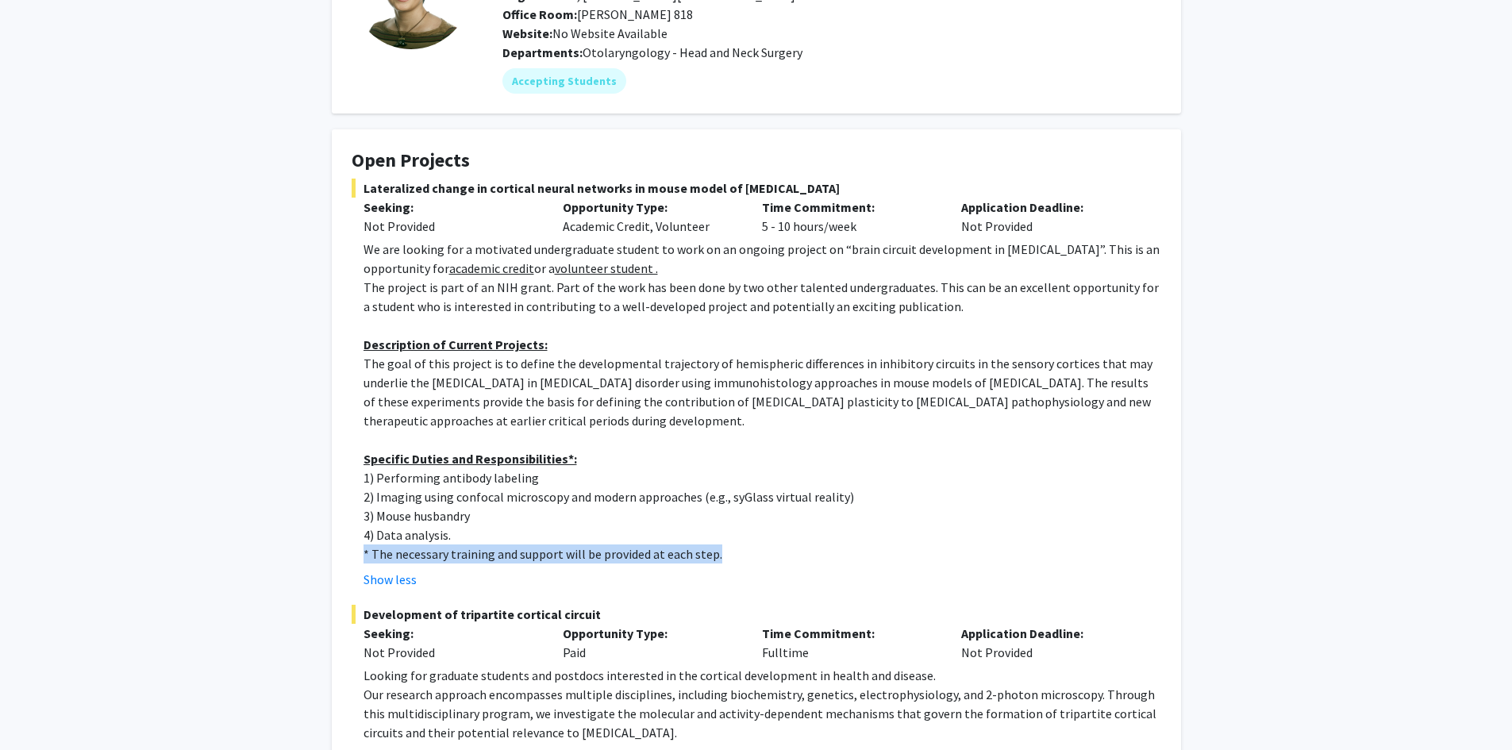
click at [649, 559] on p "* The necessary training and support will be provided at each step." at bounding box center [763, 554] width 798 height 19
click at [675, 502] on p "2) Imaging using confocal microscopy and modern approaches (e.g., syGlass virtu…" at bounding box center [763, 496] width 798 height 19
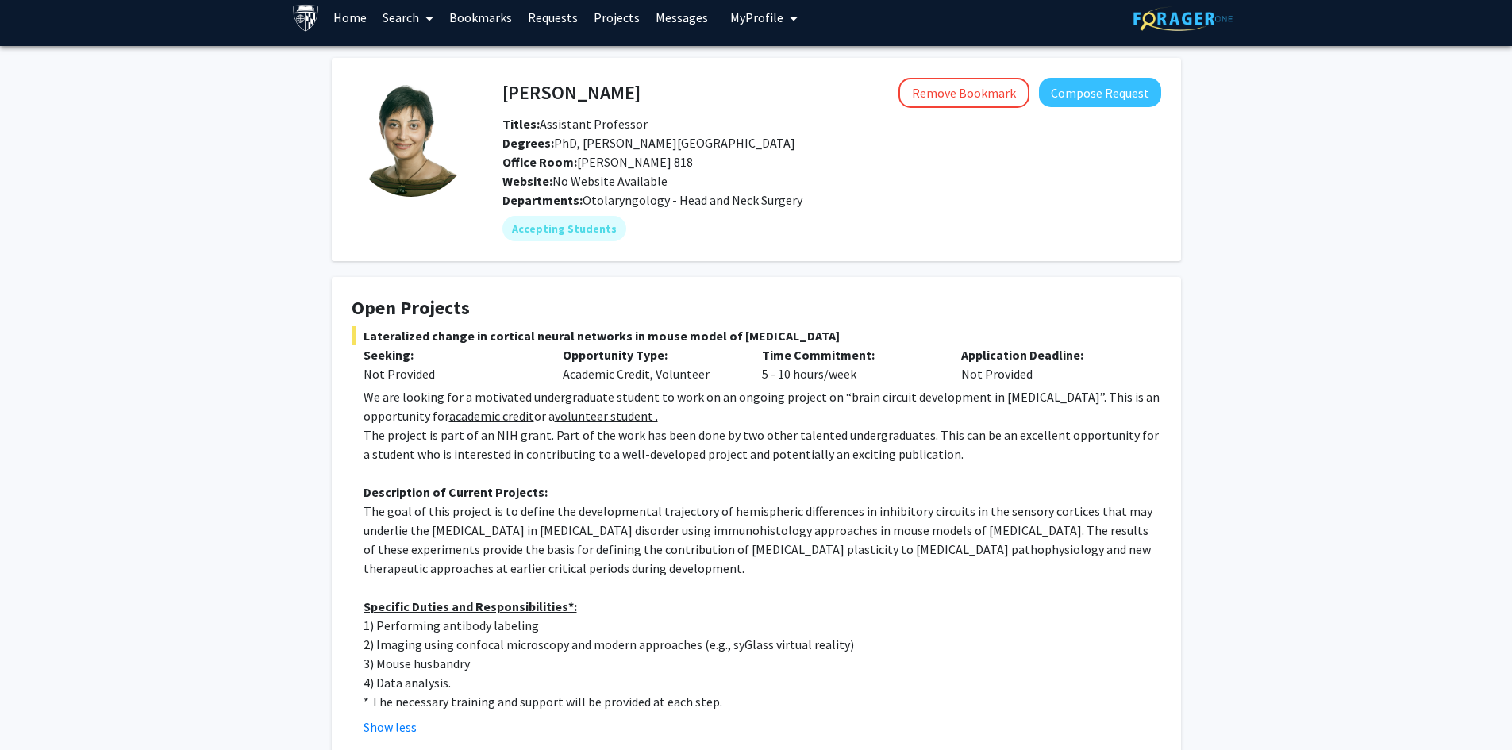
scroll to position [79, 0]
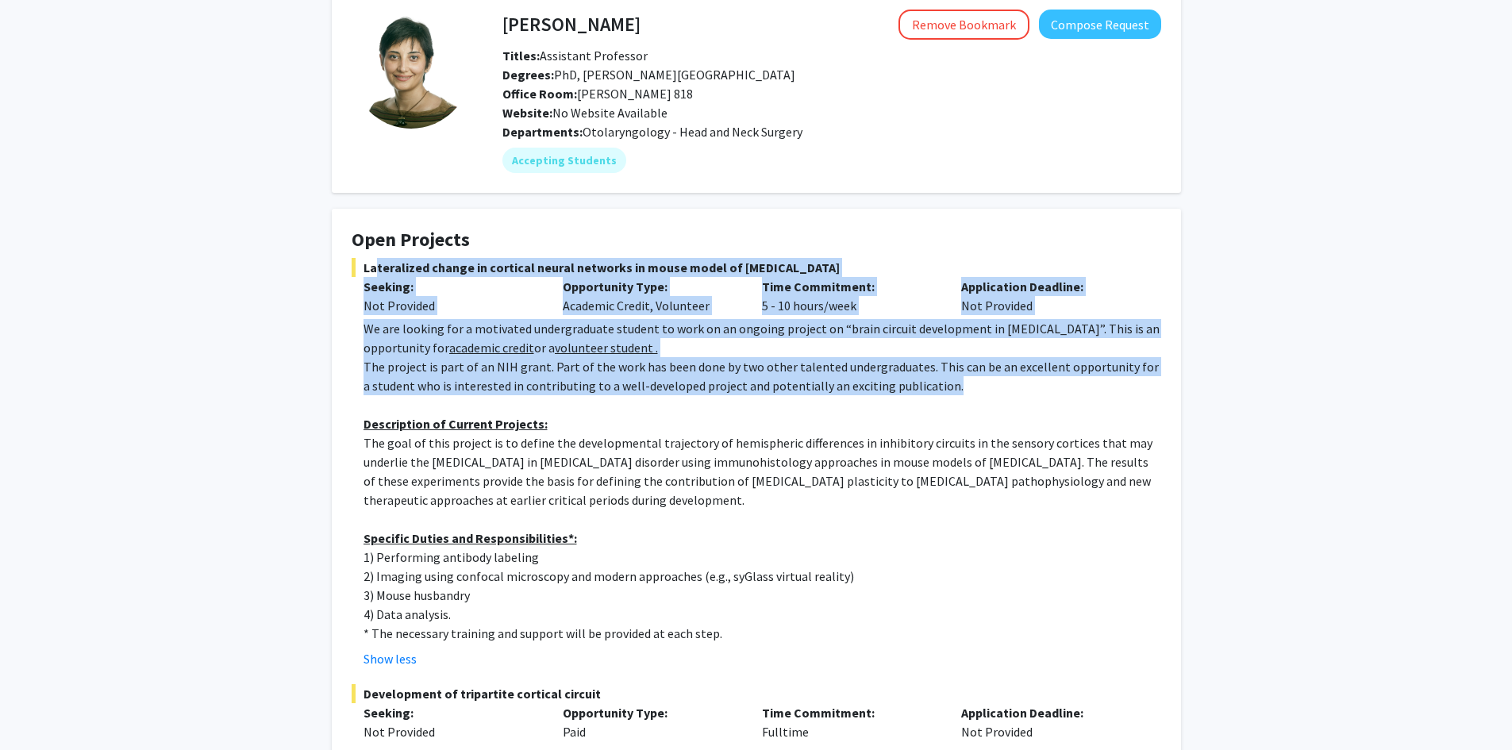
drag, startPoint x: 362, startPoint y: 269, endPoint x: 977, endPoint y: 380, distance: 625.2
click at [977, 380] on div "Lateralized change in cortical neural networks in mouse model of [MEDICAL_DATA]…" at bounding box center [757, 463] width 810 height 410
click at [977, 380] on p "The project is part of an NIH grant. Part of the work has been done by two othe…" at bounding box center [763, 376] width 798 height 38
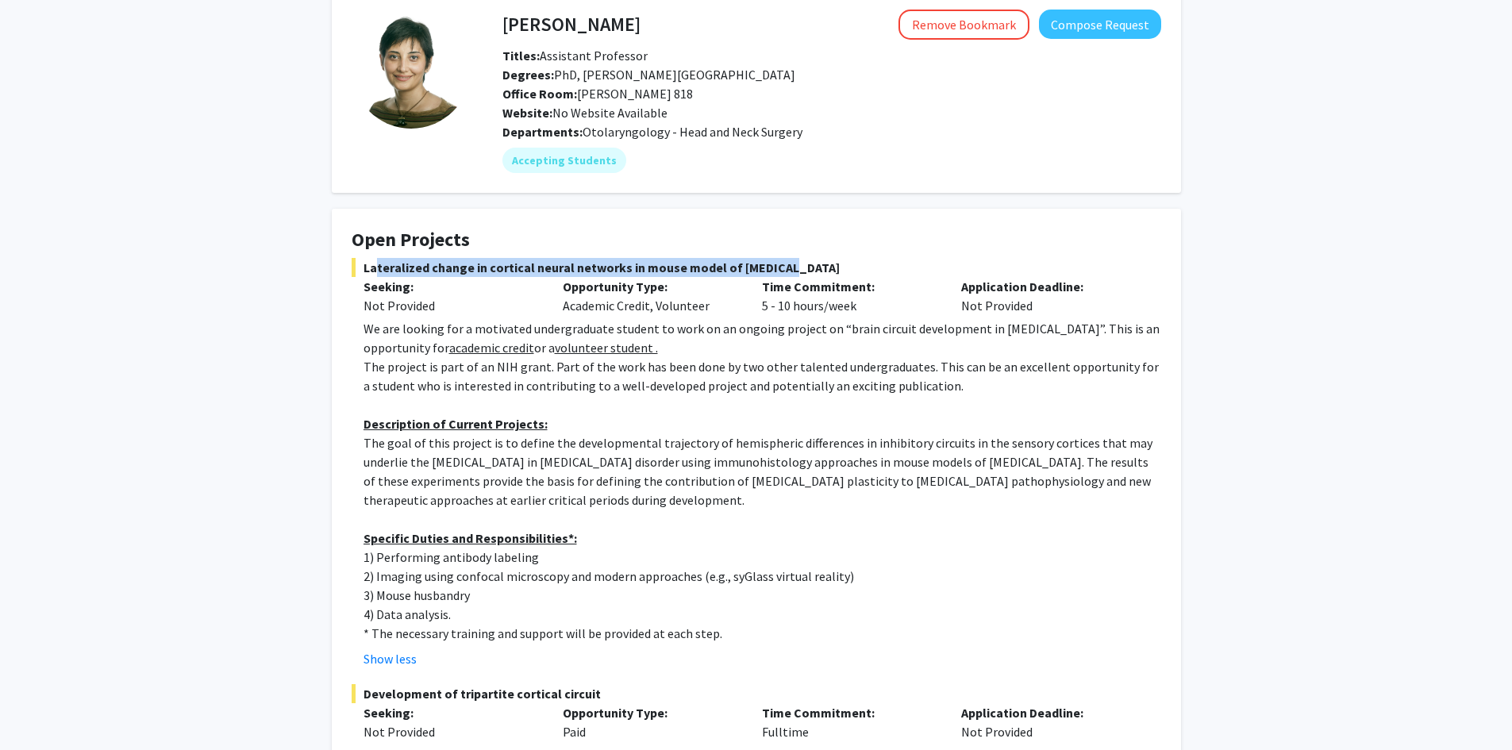
drag, startPoint x: 364, startPoint y: 269, endPoint x: 872, endPoint y: 259, distance: 508.2
click at [872, 259] on span "Lateralized change in cortical neural networks in mouse model of [MEDICAL_DATA]" at bounding box center [757, 267] width 810 height 19
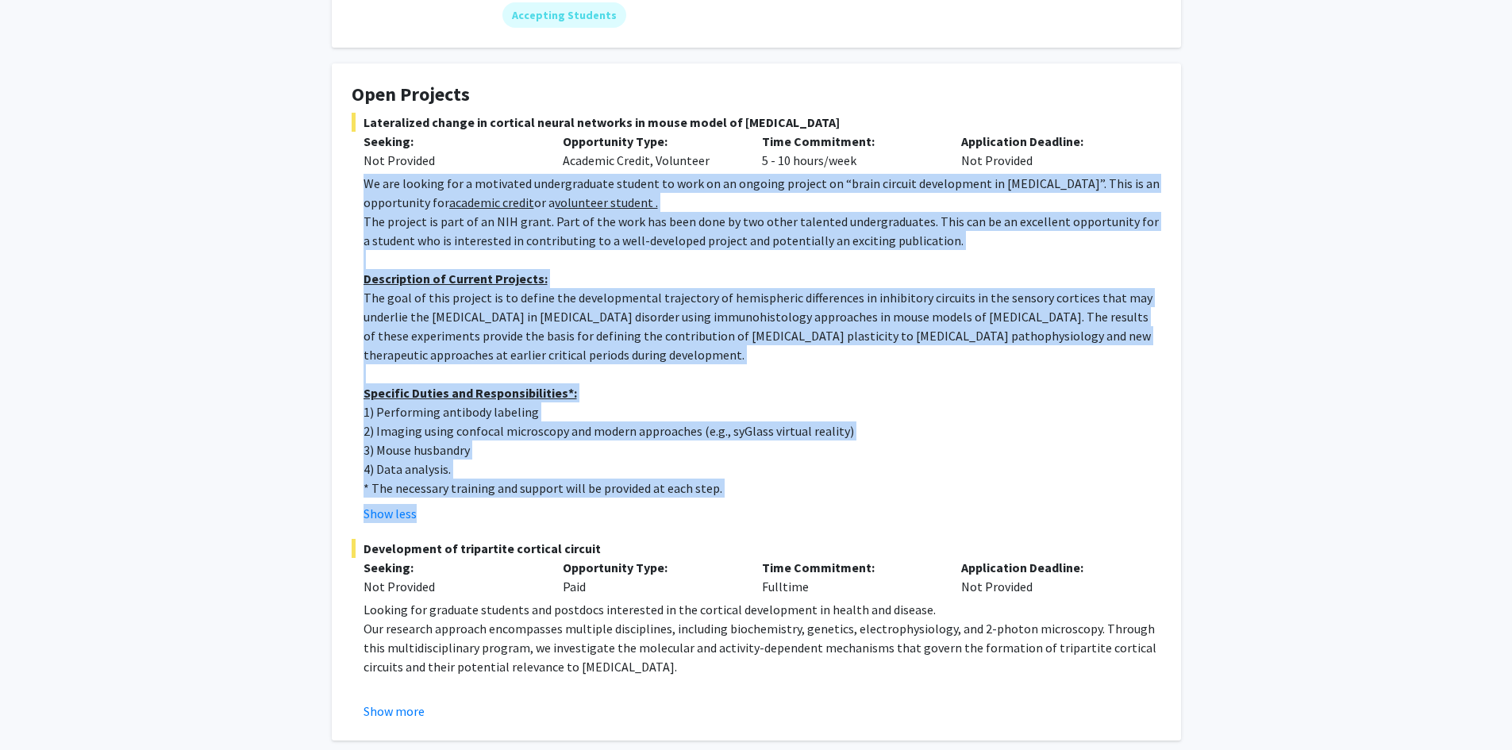
scroll to position [238, 0]
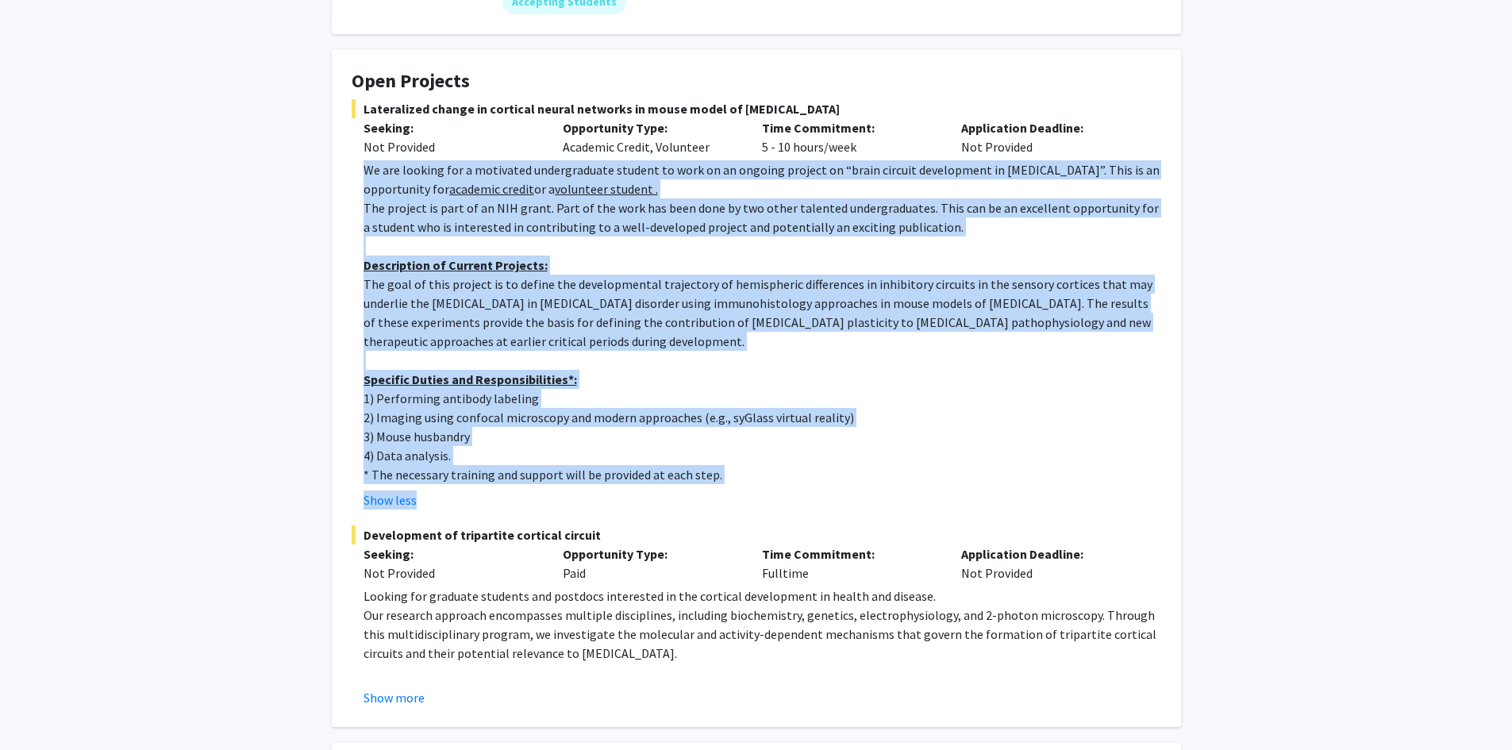
drag, startPoint x: 367, startPoint y: 325, endPoint x: 827, endPoint y: 465, distance: 481.2
click at [827, 465] on div "We are looking for a motivated undergraduate student to work on an ongoing proj…" at bounding box center [763, 322] width 798 height 324
copy div "Lo ips dolorsi ame c adipiscin elitseddoeius tempori ut labo et do magnaal enim…"
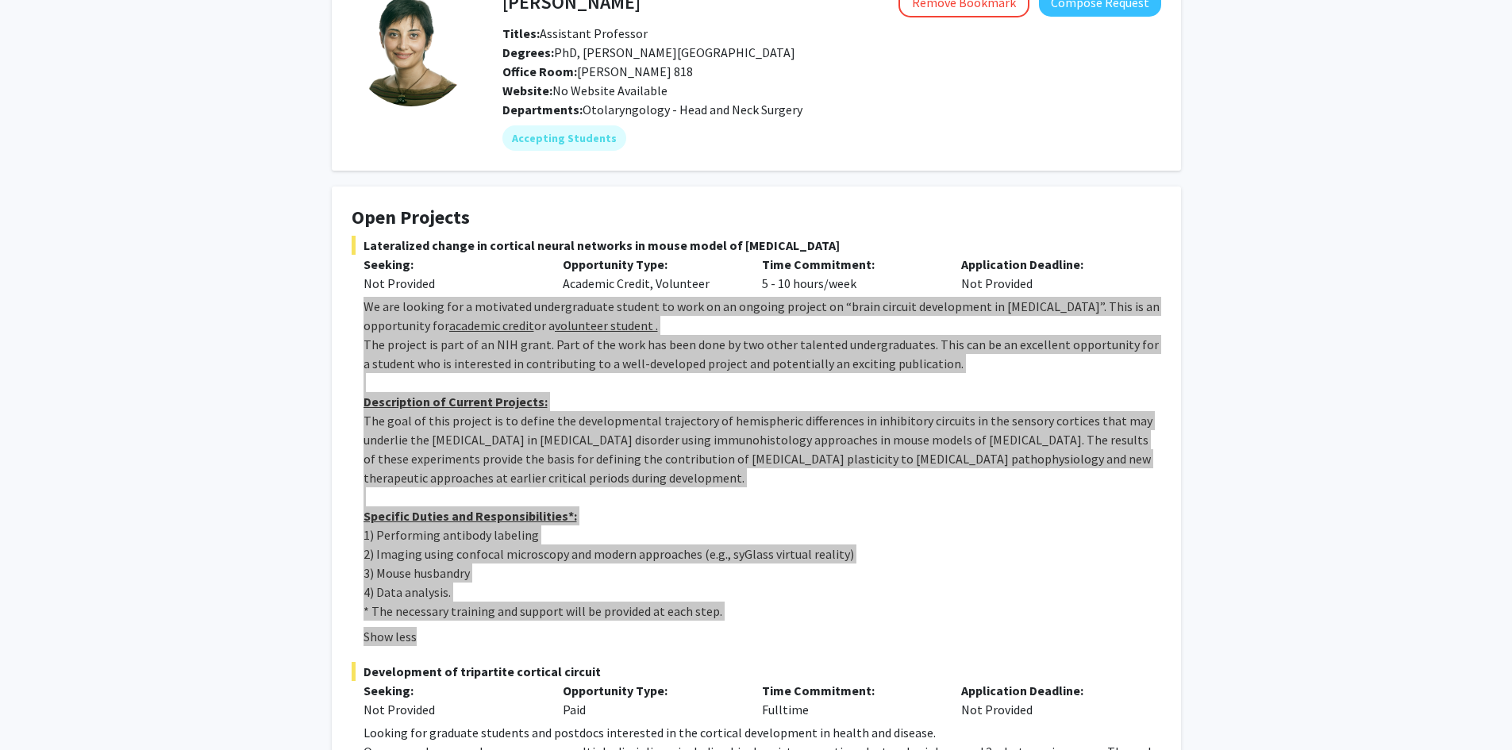
scroll to position [0, 0]
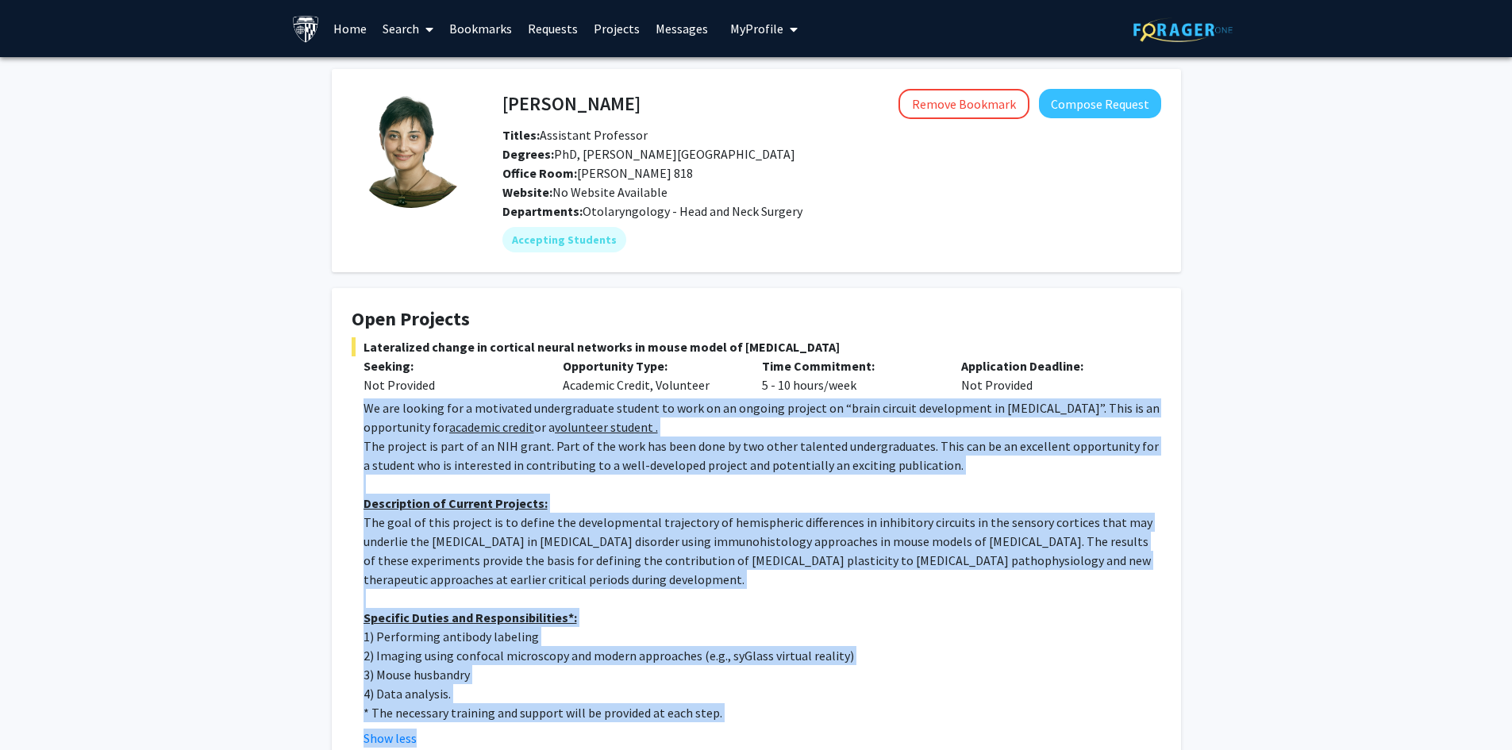
click at [691, 209] on span "Otolaryngology - Head and Neck Surgery" at bounding box center [693, 211] width 220 height 16
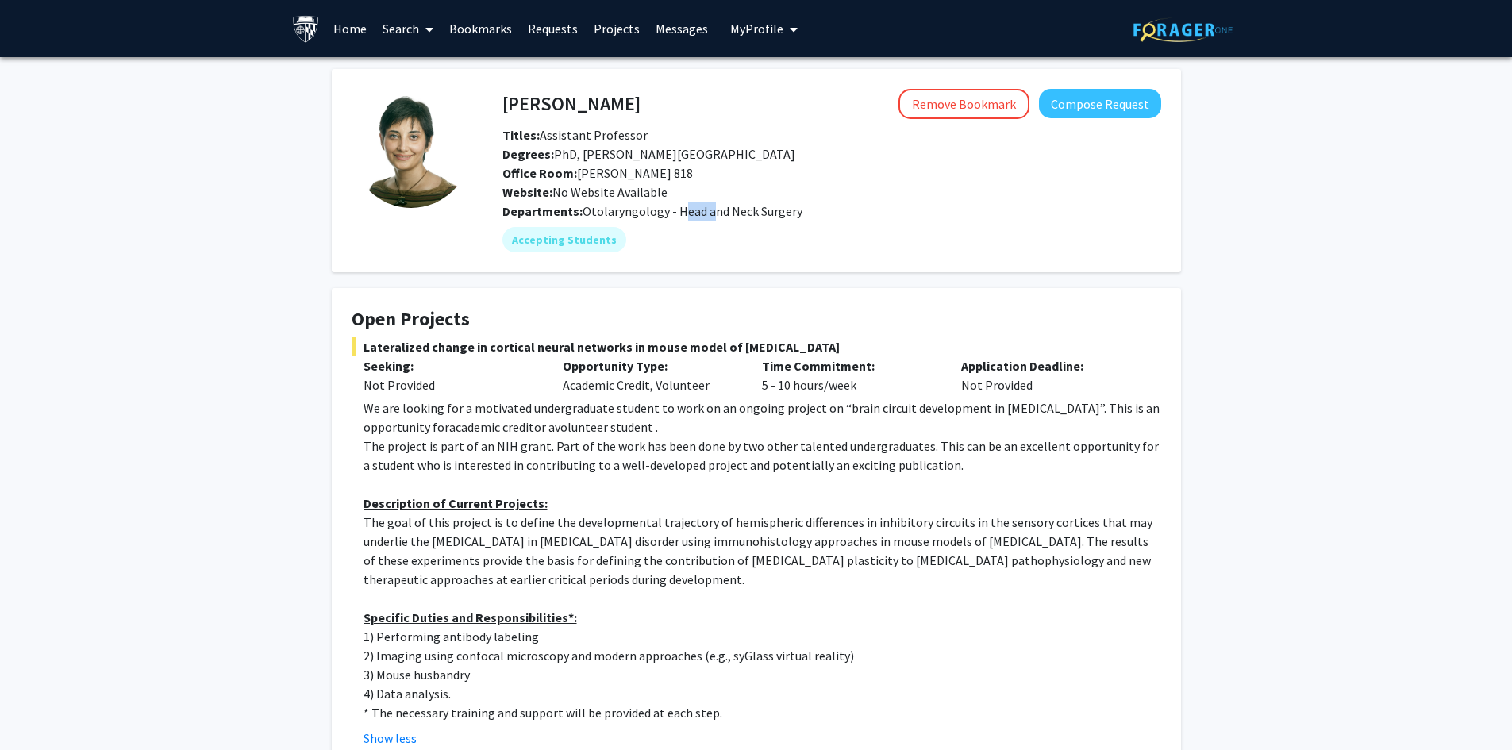
click at [691, 209] on span "Otolaryngology - Head and Neck Surgery" at bounding box center [693, 211] width 220 height 16
drag, startPoint x: 564, startPoint y: 239, endPoint x: 603, endPoint y: 160, distance: 87.7
click at [565, 239] on mat-chip "Accepting Students" at bounding box center [565, 239] width 124 height 25
click at [572, 107] on h4 "[PERSON_NAME]" at bounding box center [572, 103] width 138 height 29
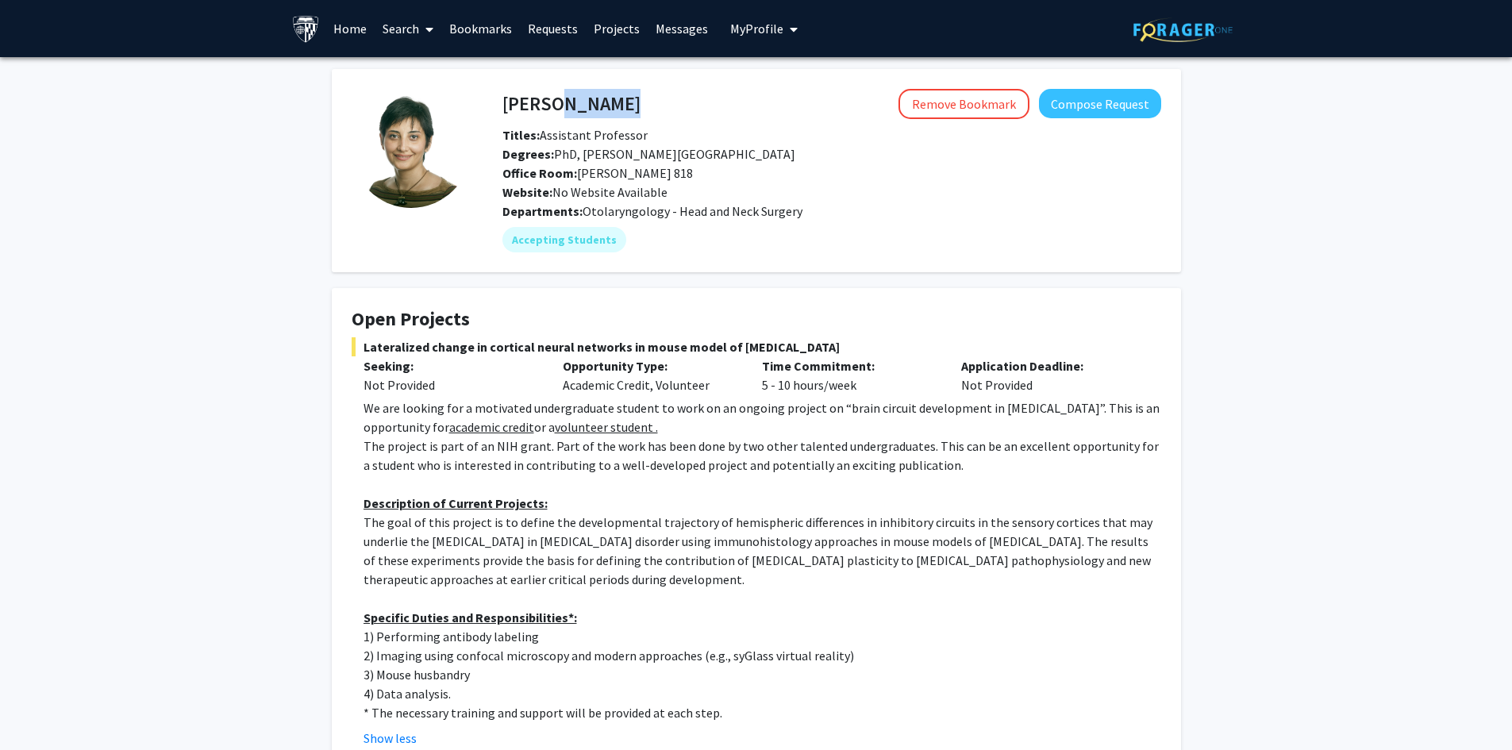
click at [572, 107] on h4 "[PERSON_NAME]" at bounding box center [572, 103] width 138 height 29
copy h4 "[PERSON_NAME]"
